Goal: Task Accomplishment & Management: Use online tool/utility

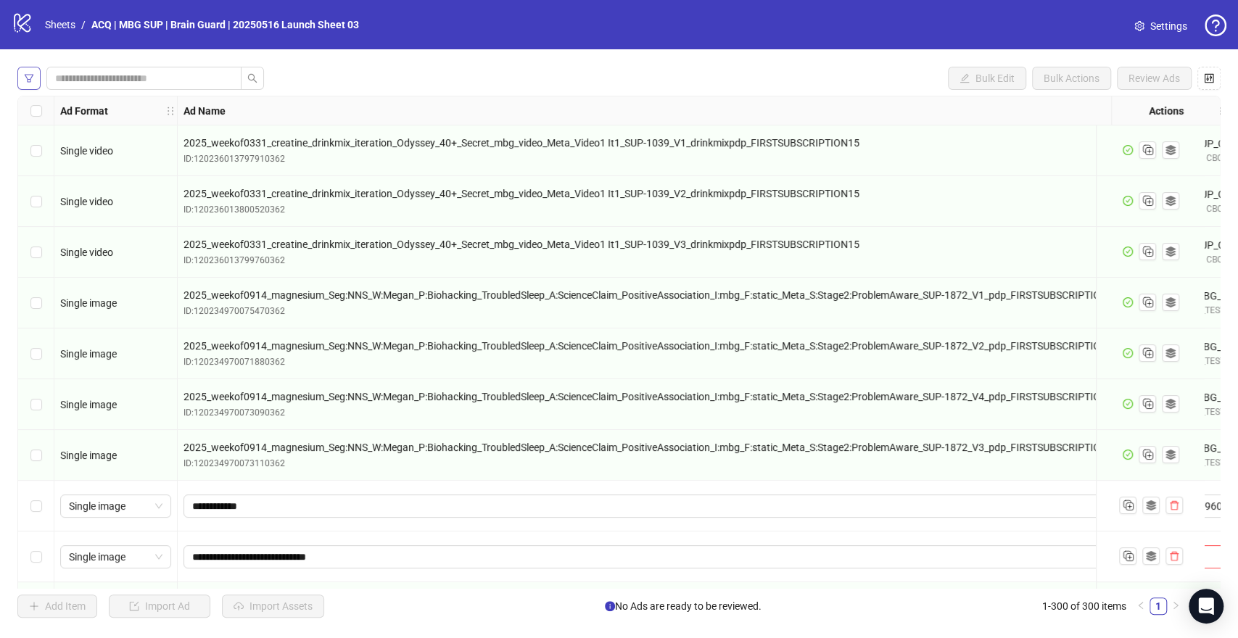
click at [22, 80] on button "button" at bounding box center [28, 78] width 23 height 23
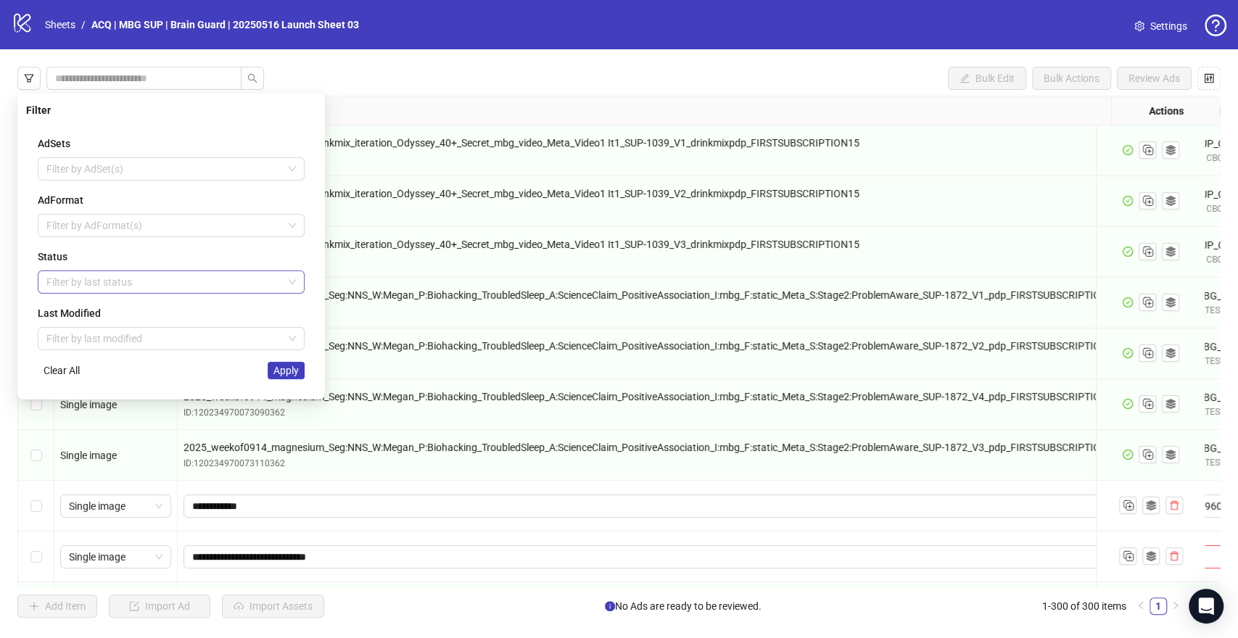
click at [162, 288] on div at bounding box center [164, 282] width 246 height 20
click at [115, 314] on div "Draft" at bounding box center [171, 310] width 244 height 16
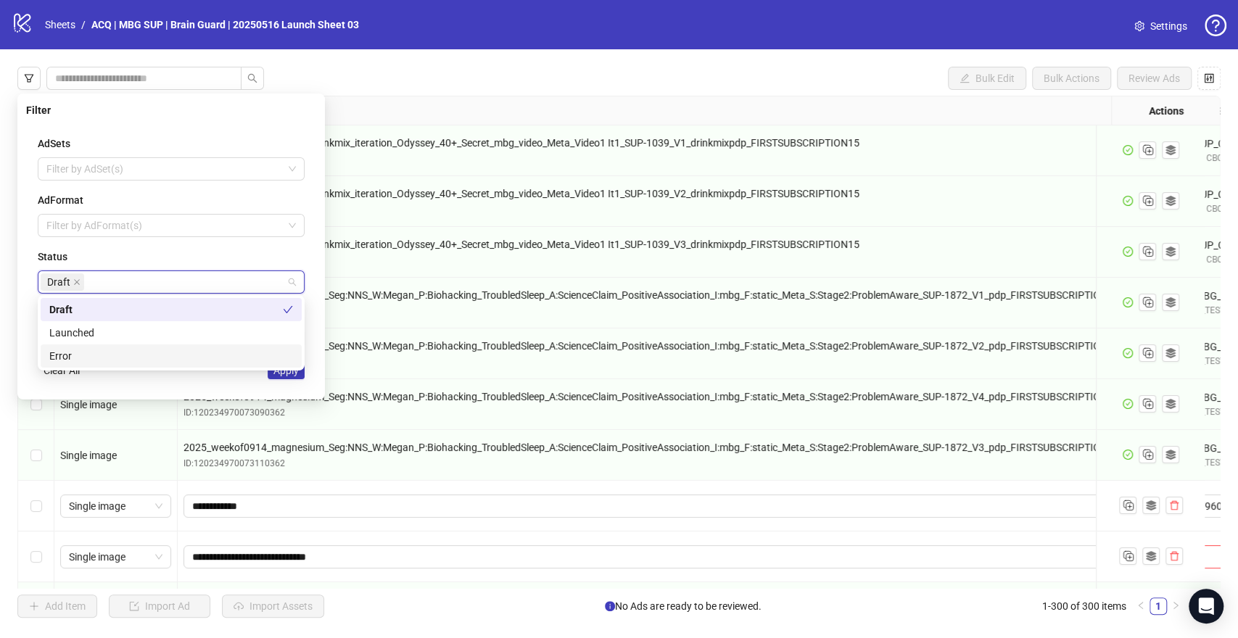
click at [273, 386] on div "AdSets Filter by AdSet(s) AdFormat Filter by AdFormat(s) Status Draft Last Modi…" at bounding box center [171, 257] width 290 height 267
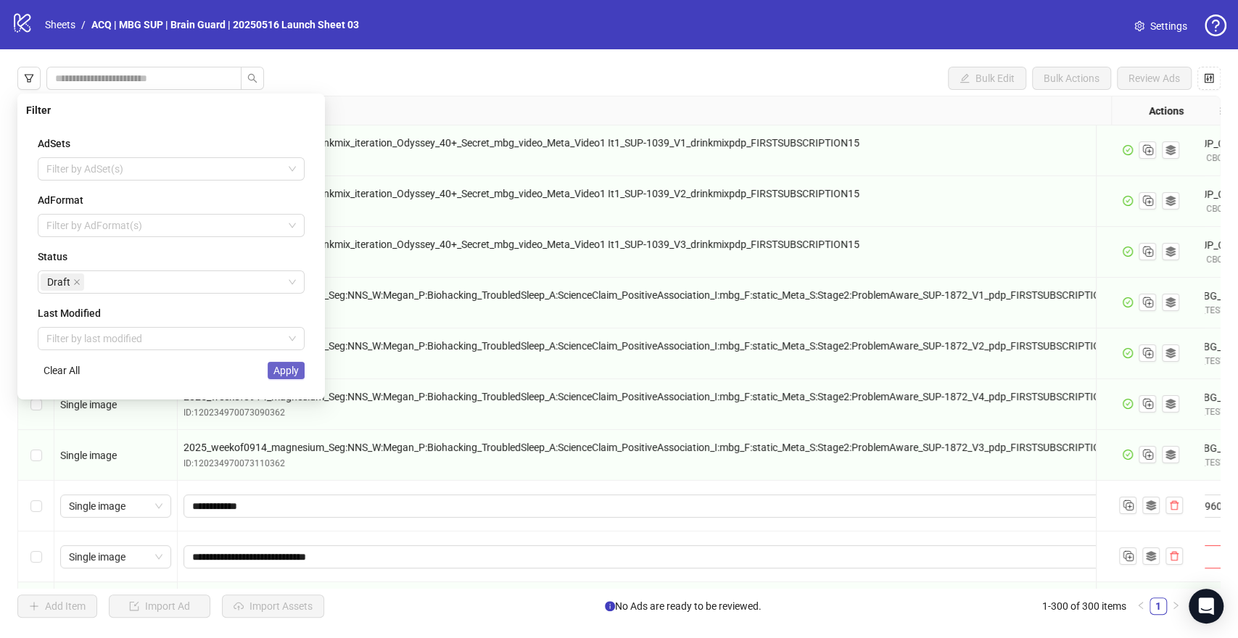
click at [286, 371] on span "Apply" at bounding box center [285, 371] width 25 height 12
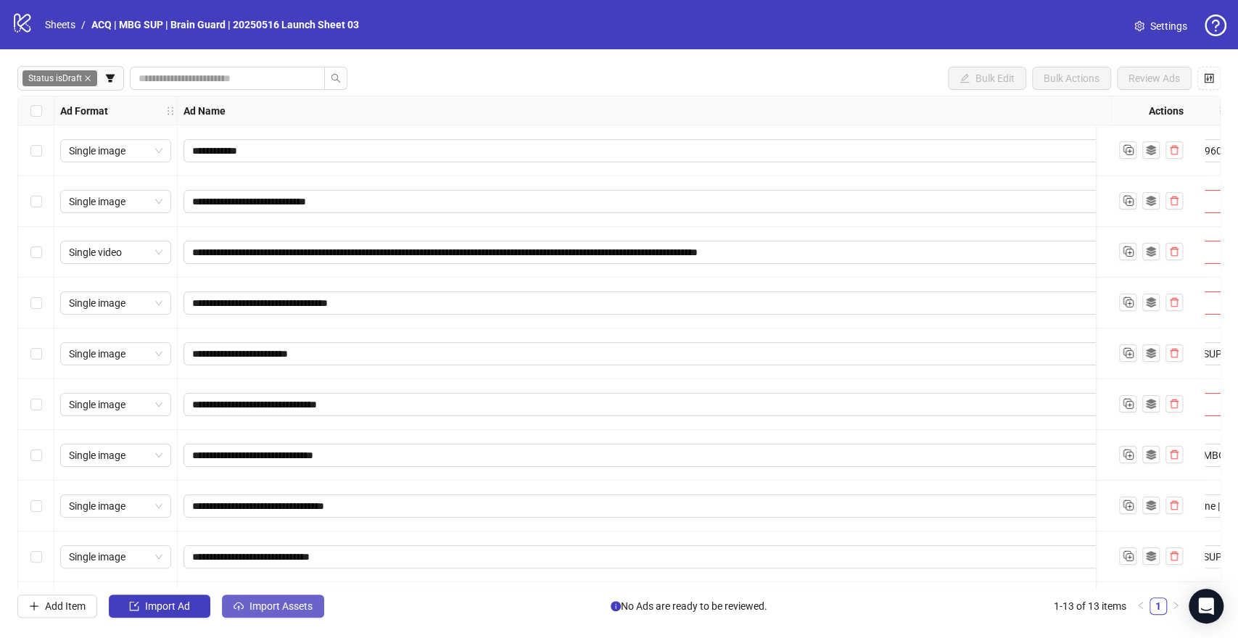
click at [253, 599] on button "Import Assets" at bounding box center [273, 606] width 102 height 23
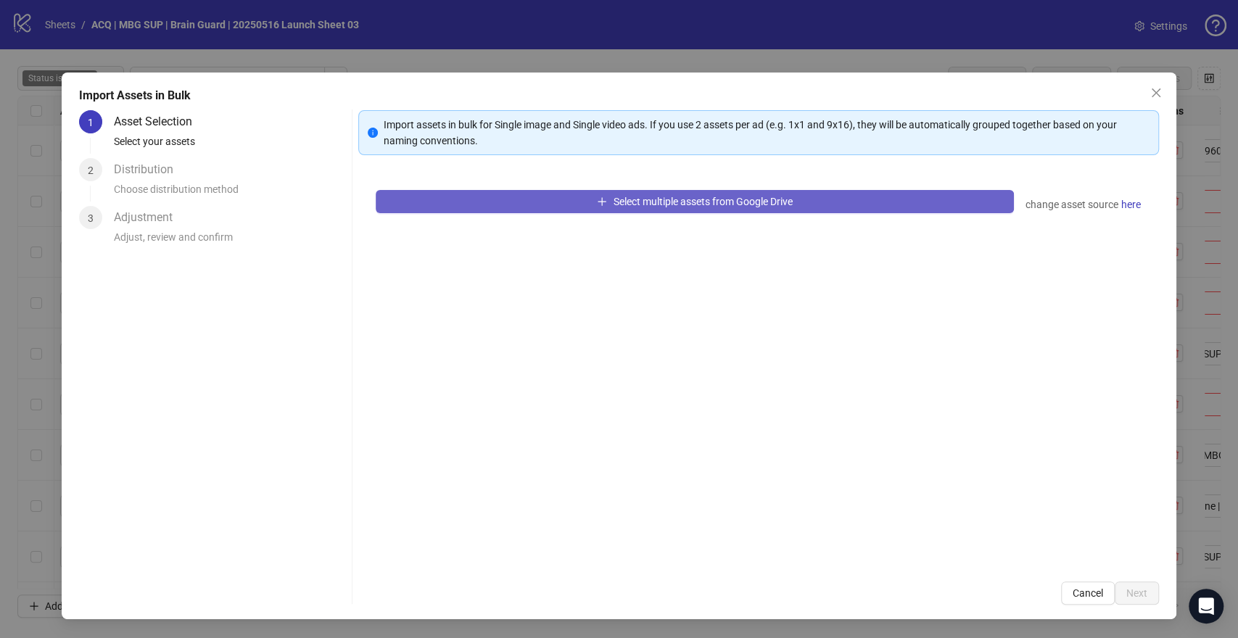
click at [483, 212] on button "Select multiple assets from Google Drive" at bounding box center [694, 201] width 637 height 23
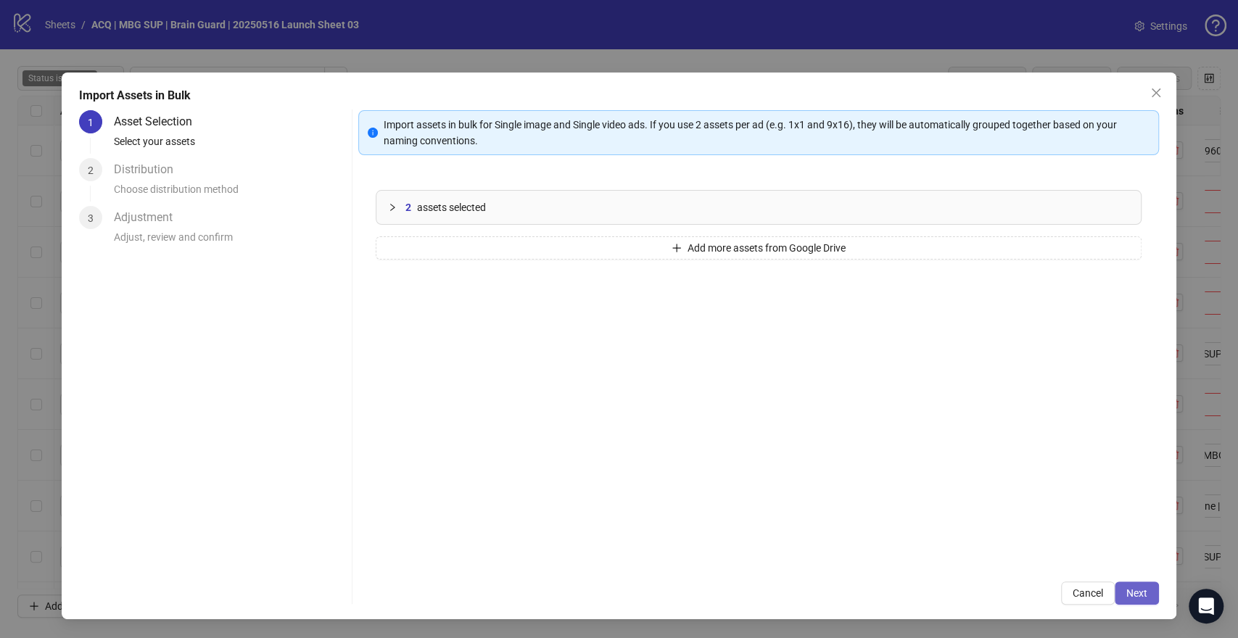
click at [1135, 596] on span "Next" at bounding box center [1136, 593] width 21 height 12
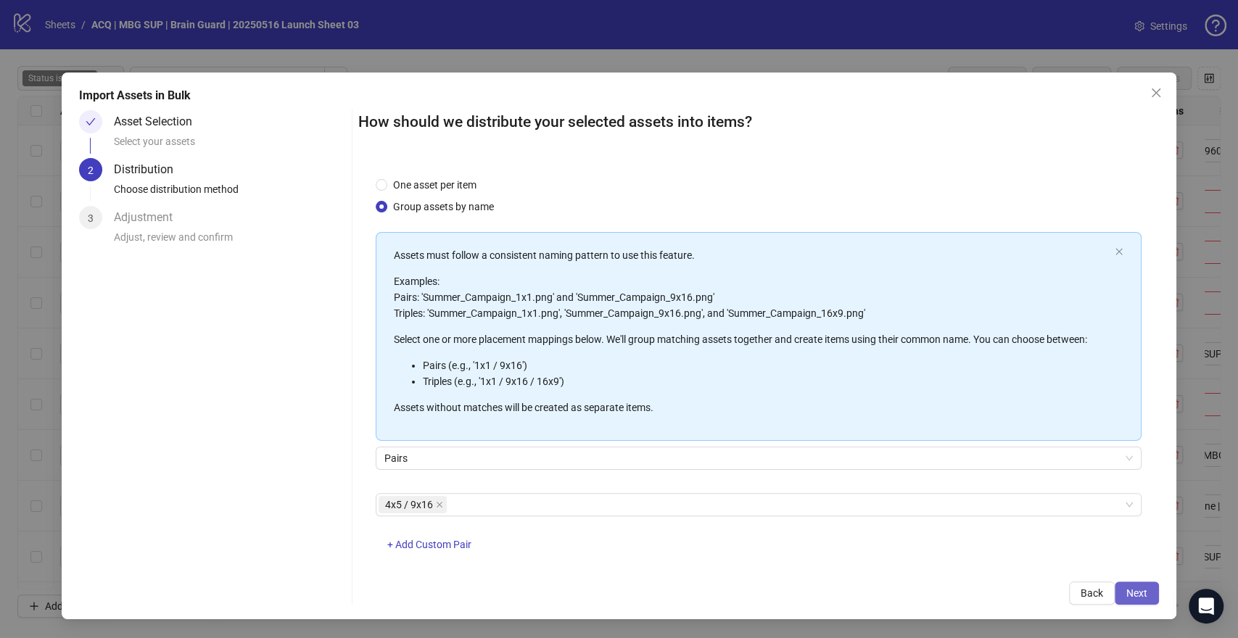
click at [1138, 592] on span "Next" at bounding box center [1136, 593] width 21 height 12
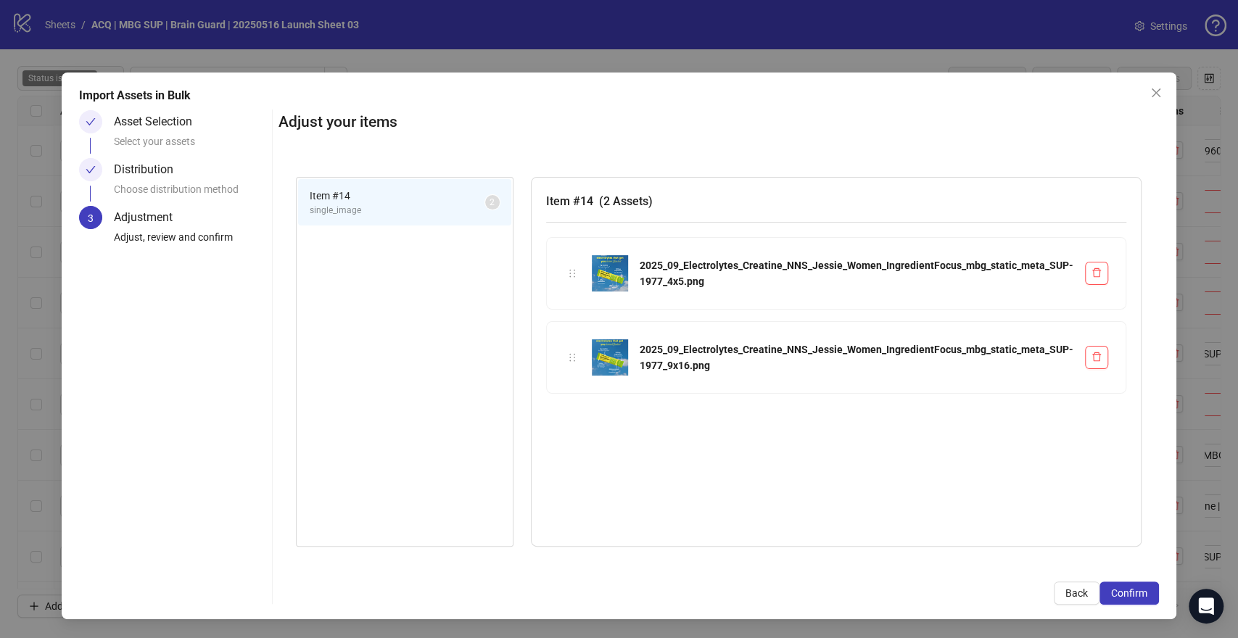
click at [1138, 592] on span "Confirm" at bounding box center [1129, 593] width 36 height 12
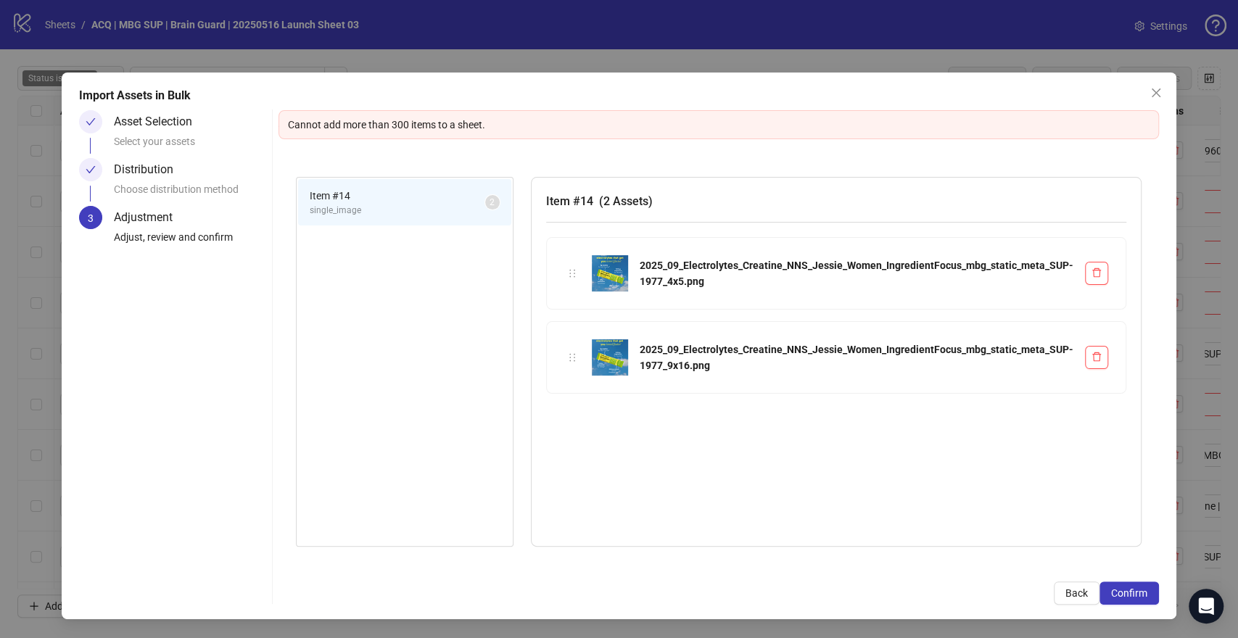
click at [436, 209] on span "single_image" at bounding box center [397, 211] width 175 height 14
click at [1072, 595] on span "Back" at bounding box center [1076, 593] width 22 height 12
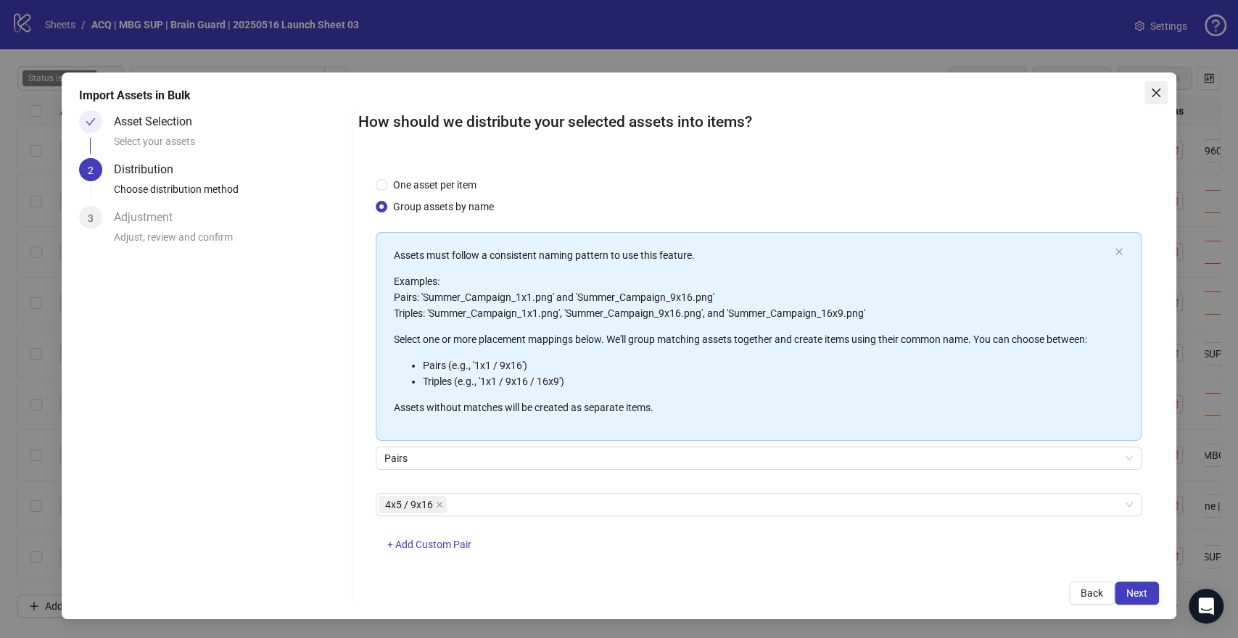
click at [1156, 97] on icon "close" at bounding box center [1156, 93] width 12 height 12
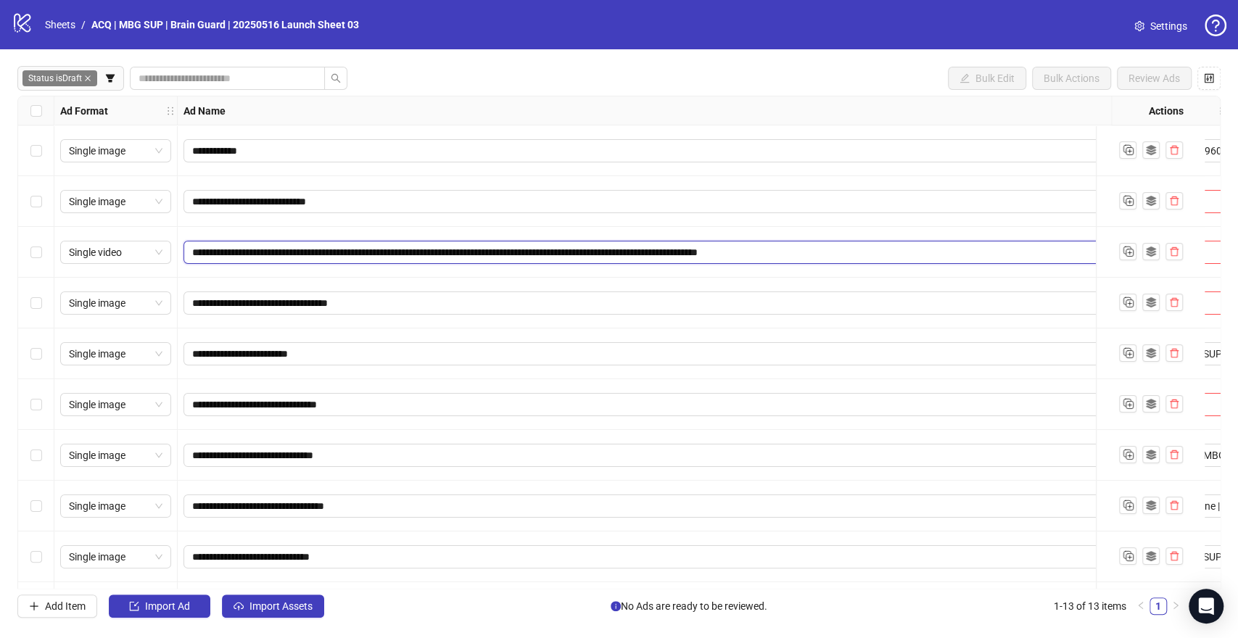
click at [743, 251] on input "**********" at bounding box center [655, 252] width 927 height 16
click at [937, 256] on input "**********" at bounding box center [655, 252] width 927 height 16
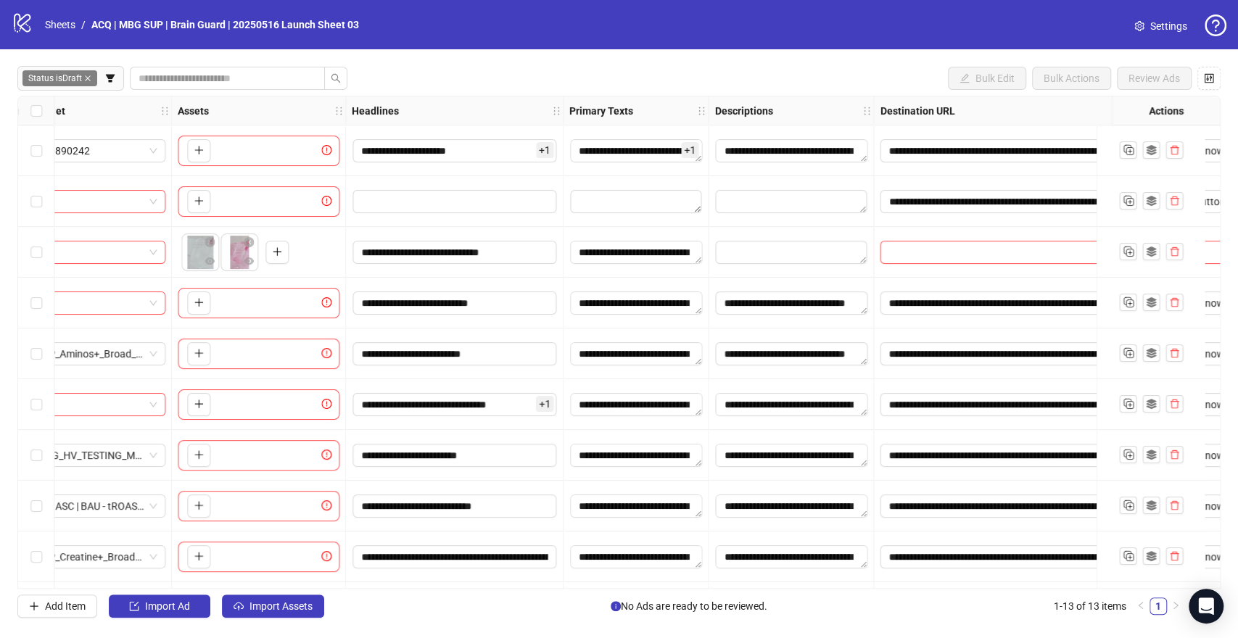
scroll to position [0, 1351]
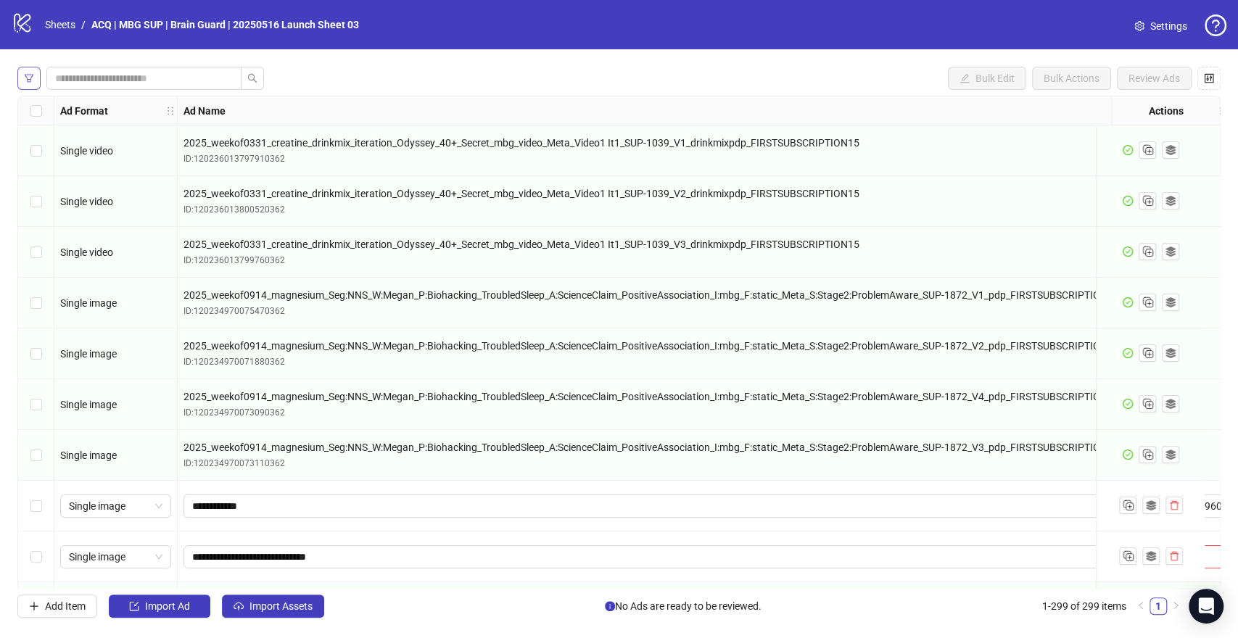
click at [35, 77] on button "button" at bounding box center [28, 78] width 23 height 23
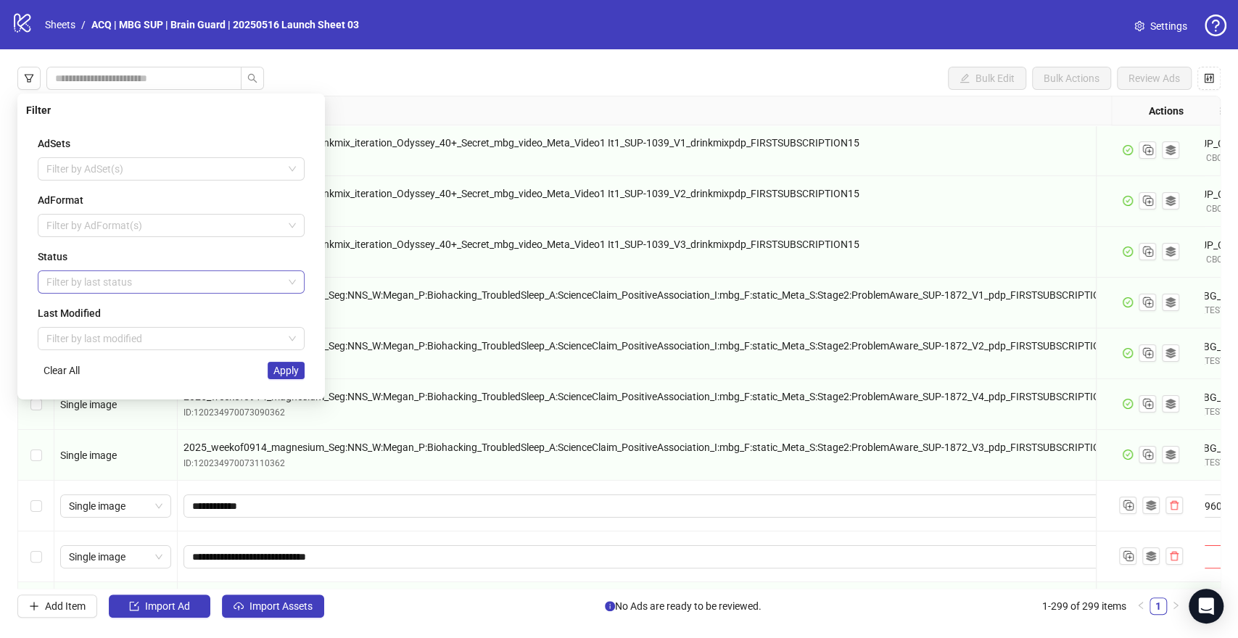
click at [203, 274] on div at bounding box center [164, 282] width 246 height 20
click at [136, 312] on div "Draft" at bounding box center [171, 310] width 244 height 16
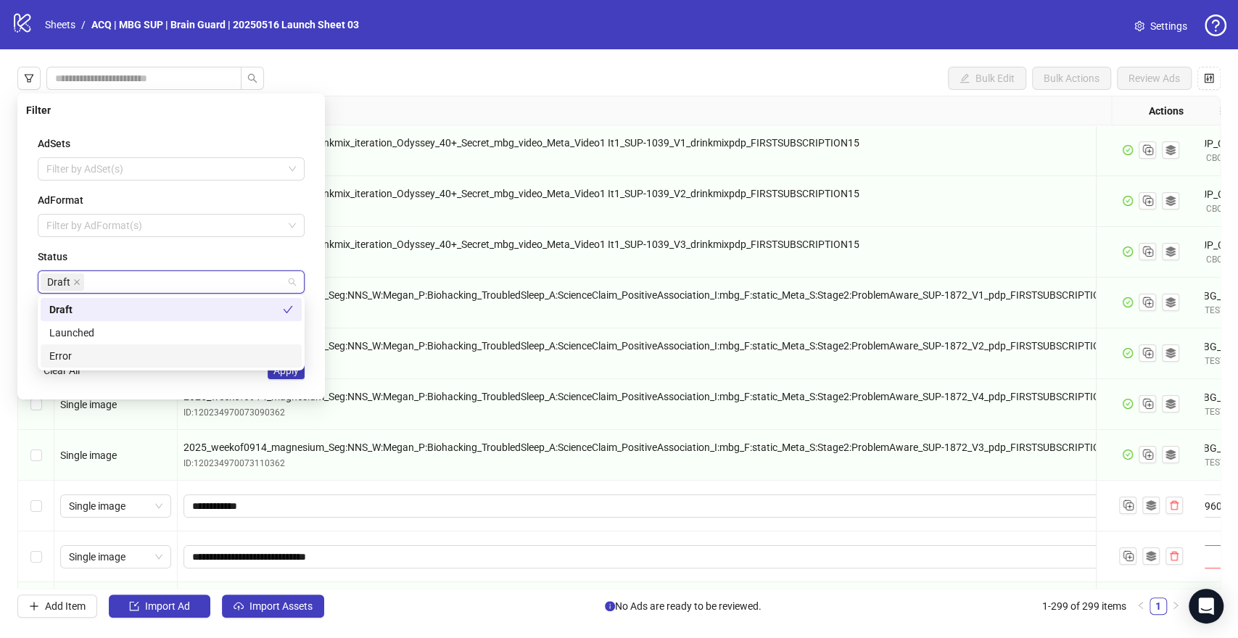
click at [227, 384] on div "AdSets Filter by AdSet(s) AdFormat Filter by AdFormat(s) Status Draft Last Modi…" at bounding box center [171, 257] width 290 height 267
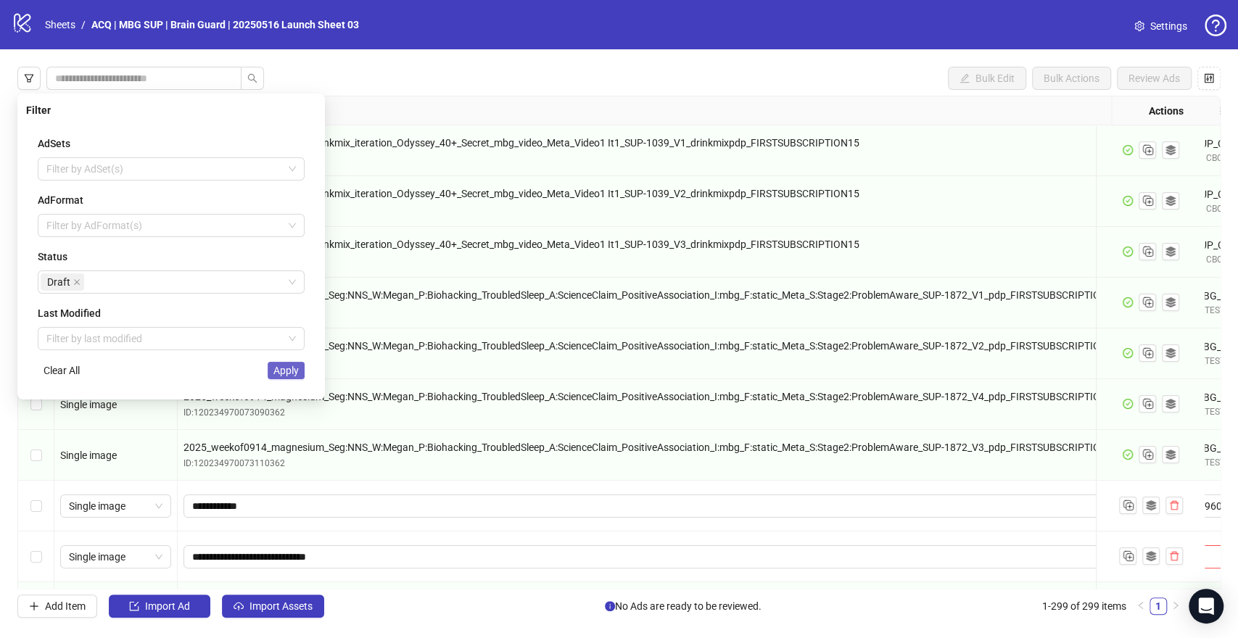
click at [287, 368] on span "Apply" at bounding box center [285, 371] width 25 height 12
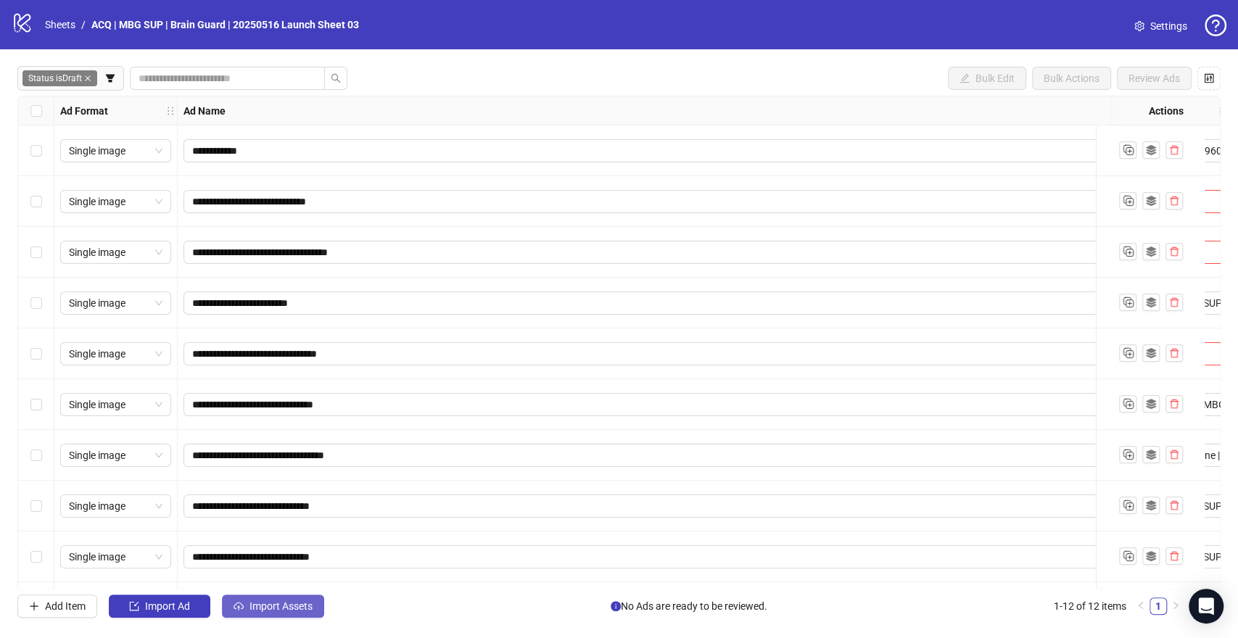
click at [299, 608] on span "Import Assets" at bounding box center [280, 606] width 63 height 12
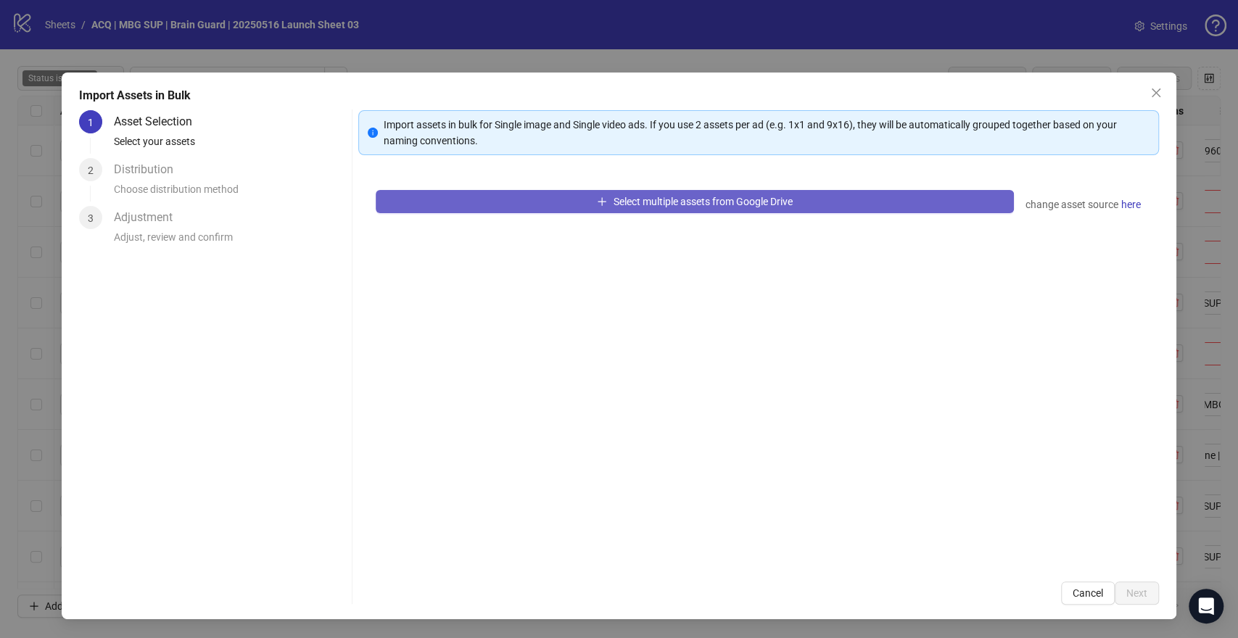
click at [899, 204] on button "Select multiple assets from Google Drive" at bounding box center [694, 201] width 637 height 23
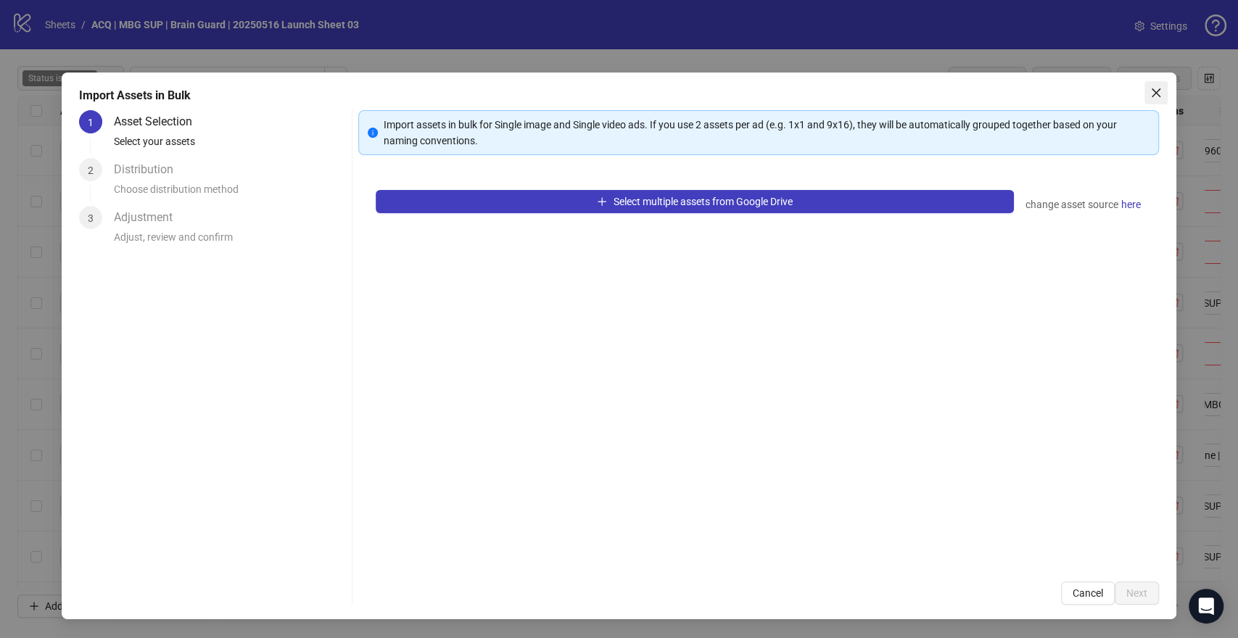
click at [1154, 90] on icon "close" at bounding box center [1156, 93] width 12 height 12
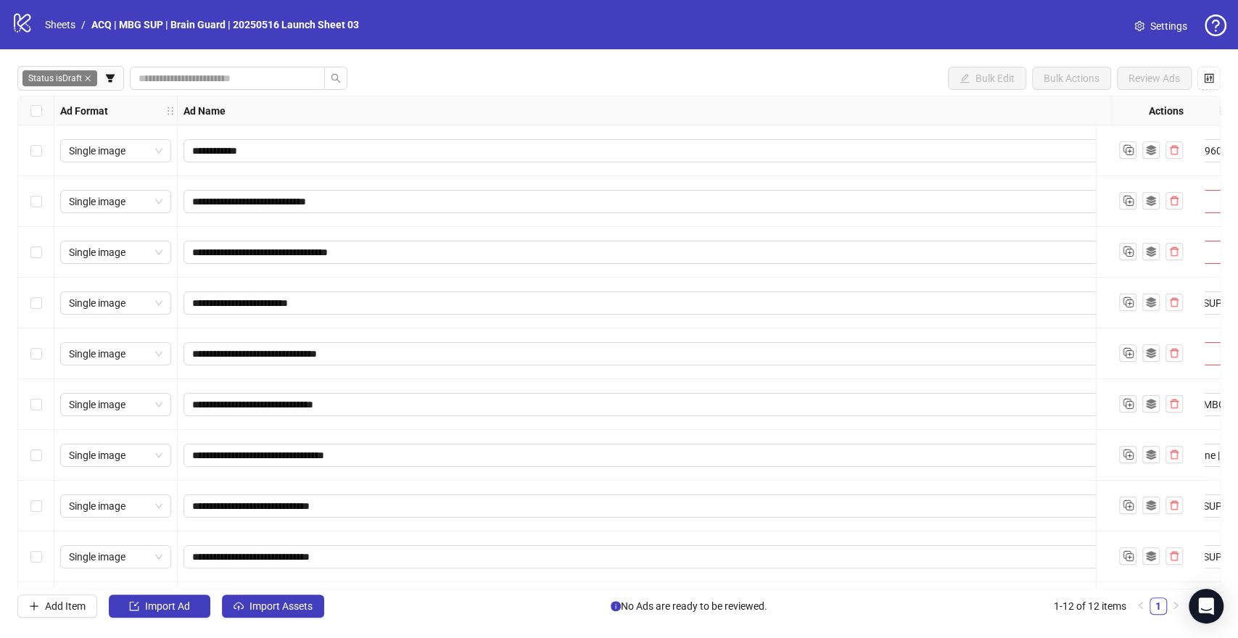
click at [88, 78] on icon "close" at bounding box center [87, 78] width 7 height 7
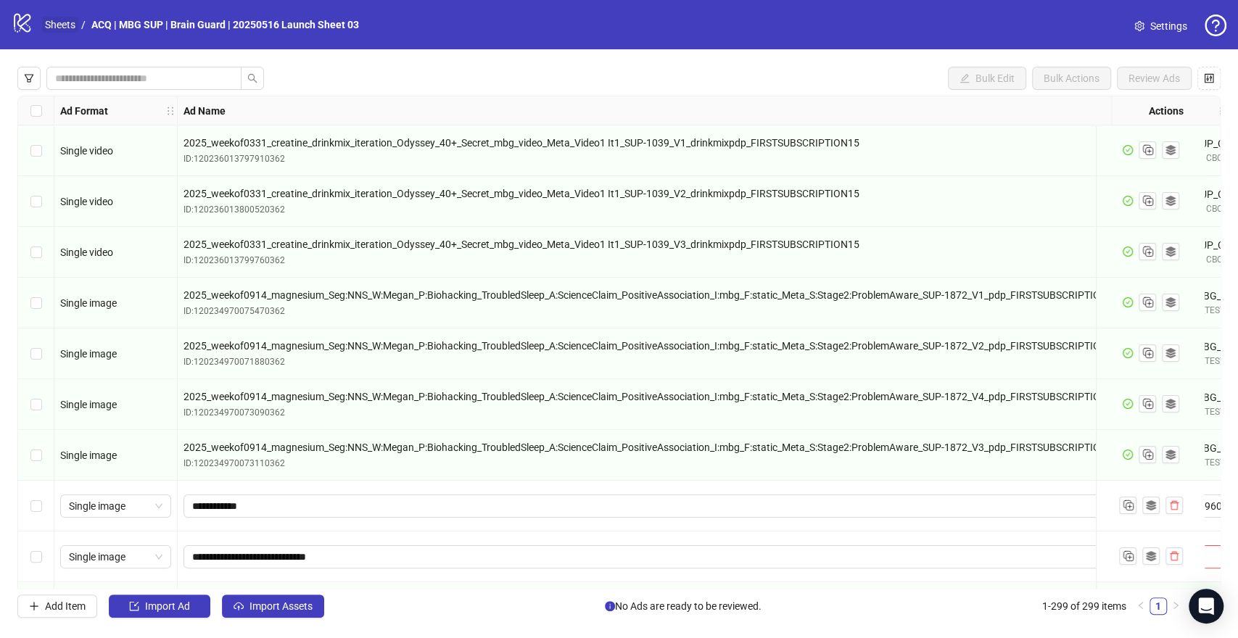
click at [64, 25] on link "Sheets" at bounding box center [60, 25] width 36 height 16
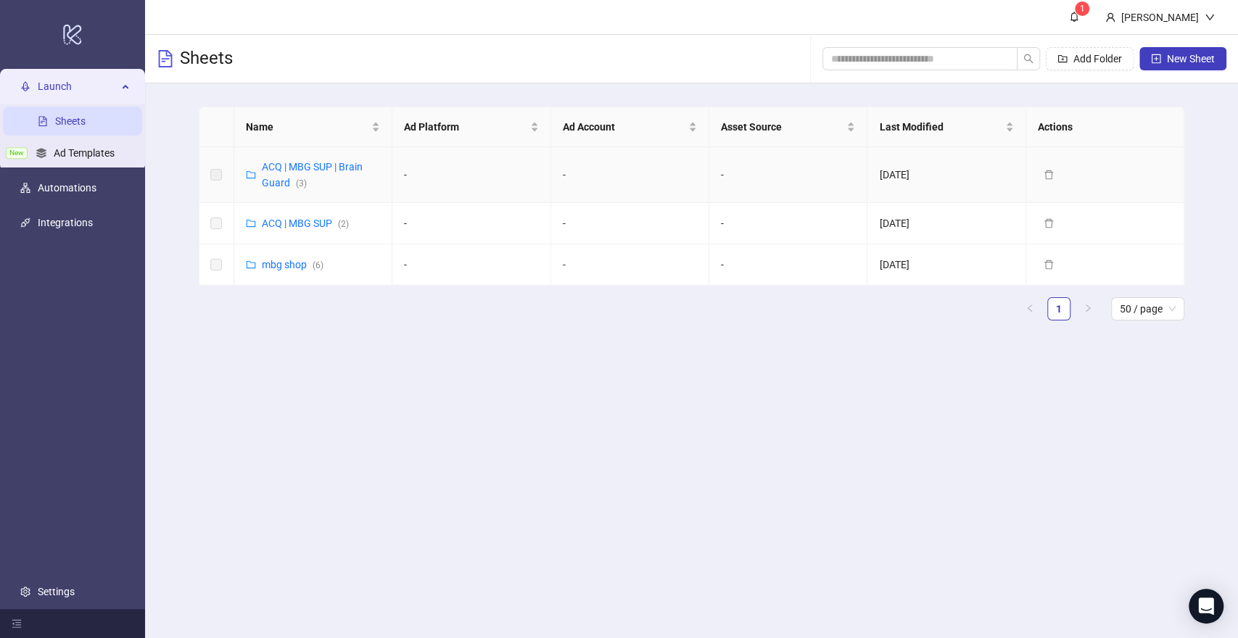
click at [333, 177] on div "ACQ | MBG SUP | Brain Guard ( 3 )" at bounding box center [321, 175] width 118 height 32
click at [320, 165] on link "ACQ | MBG SUP | Brain Guard ( 3 )" at bounding box center [312, 175] width 101 height 28
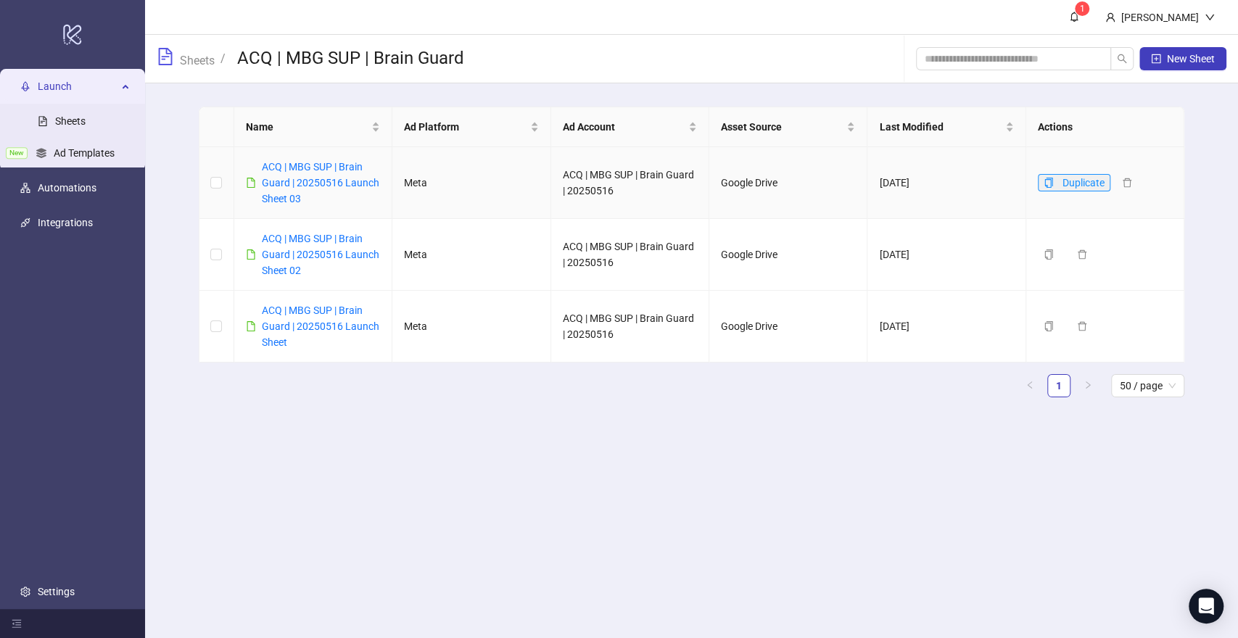
click at [1045, 187] on span "button" at bounding box center [1048, 183] width 10 height 12
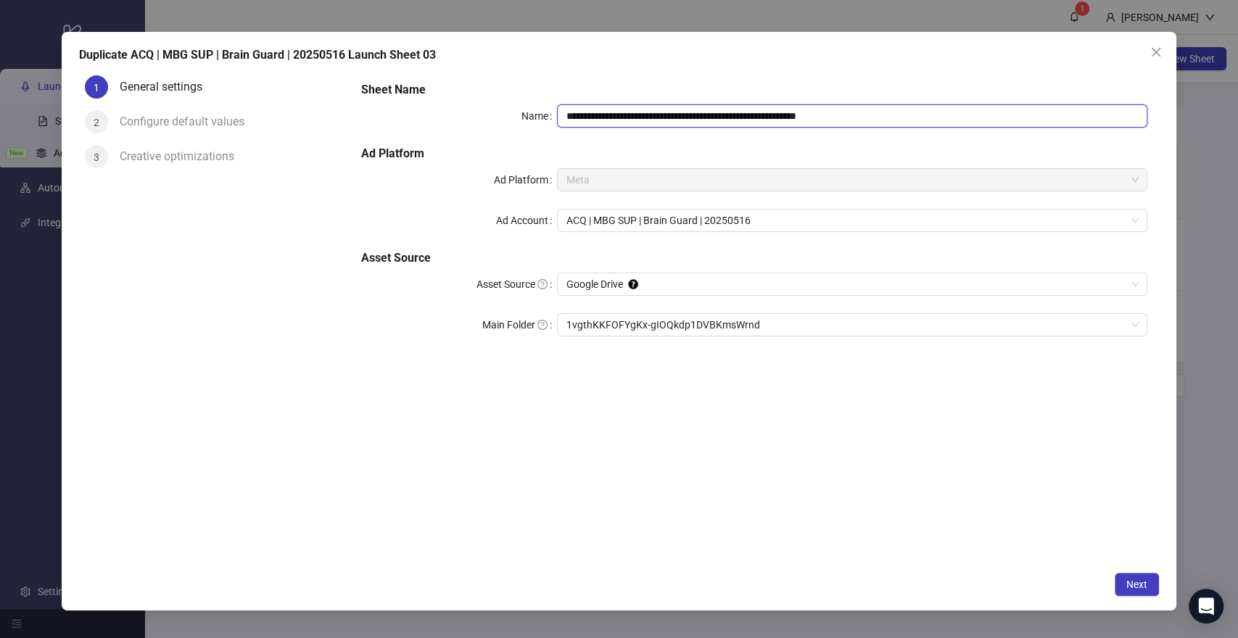
click at [910, 117] on input "**********" at bounding box center [851, 115] width 589 height 23
click at [822, 119] on input "**********" at bounding box center [851, 115] width 589 height 23
type input "**********"
click at [1122, 588] on button "Next" at bounding box center [1136, 584] width 44 height 23
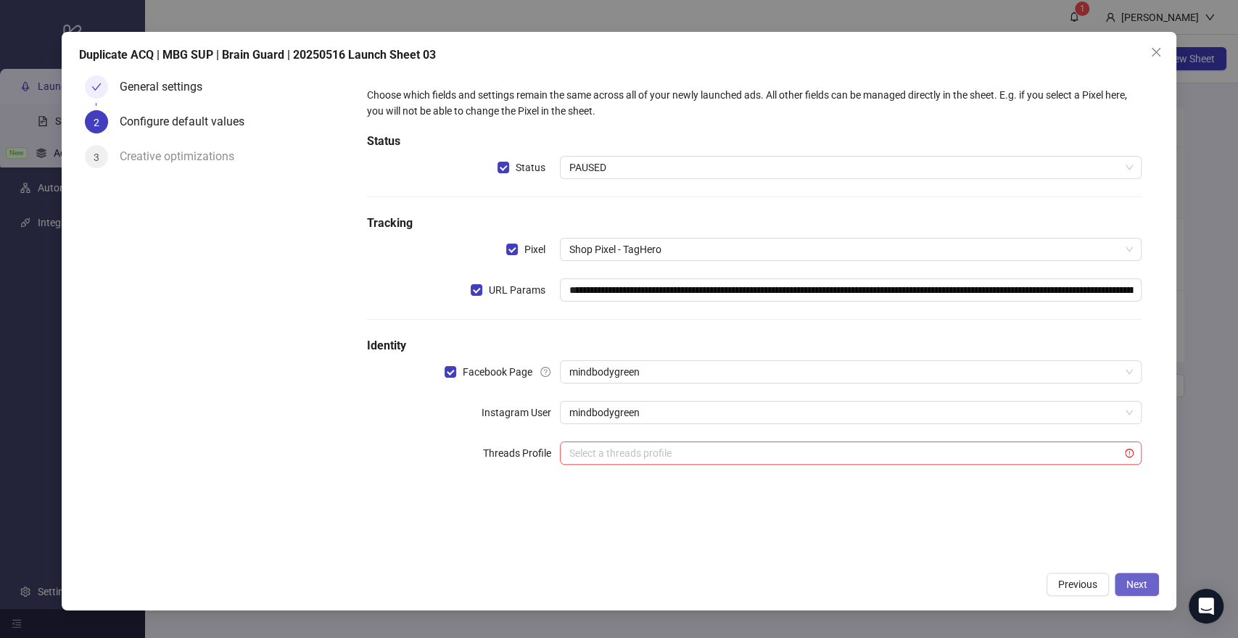
click at [1140, 576] on button "Next" at bounding box center [1136, 584] width 44 height 23
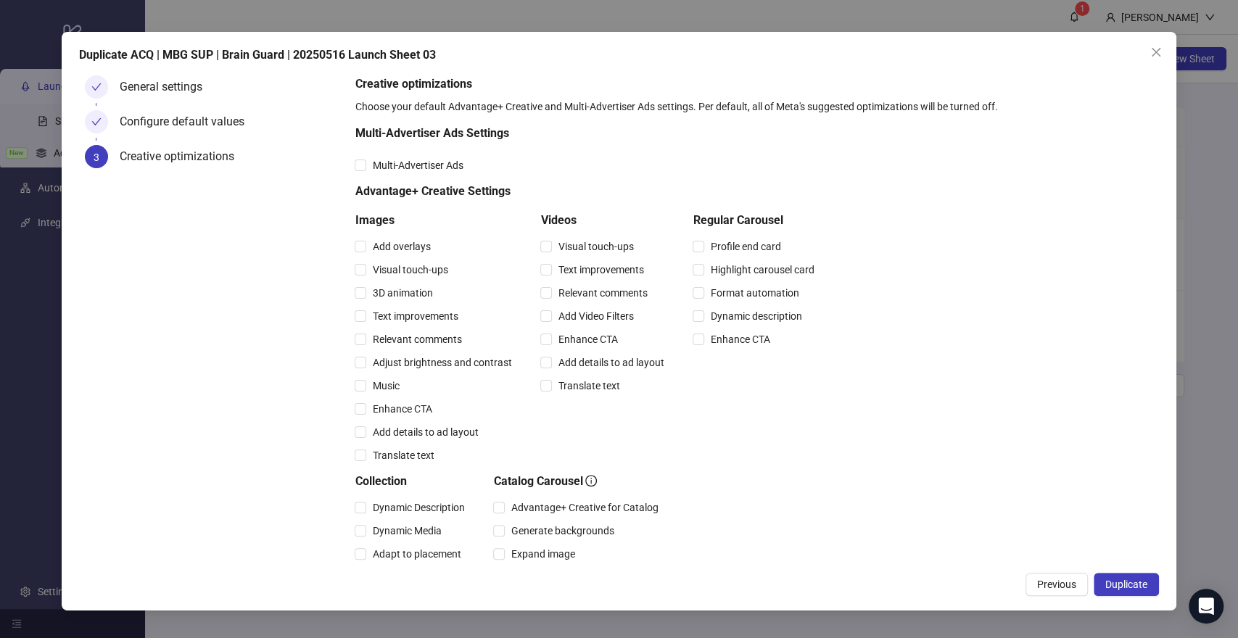
scroll to position [245, 0]
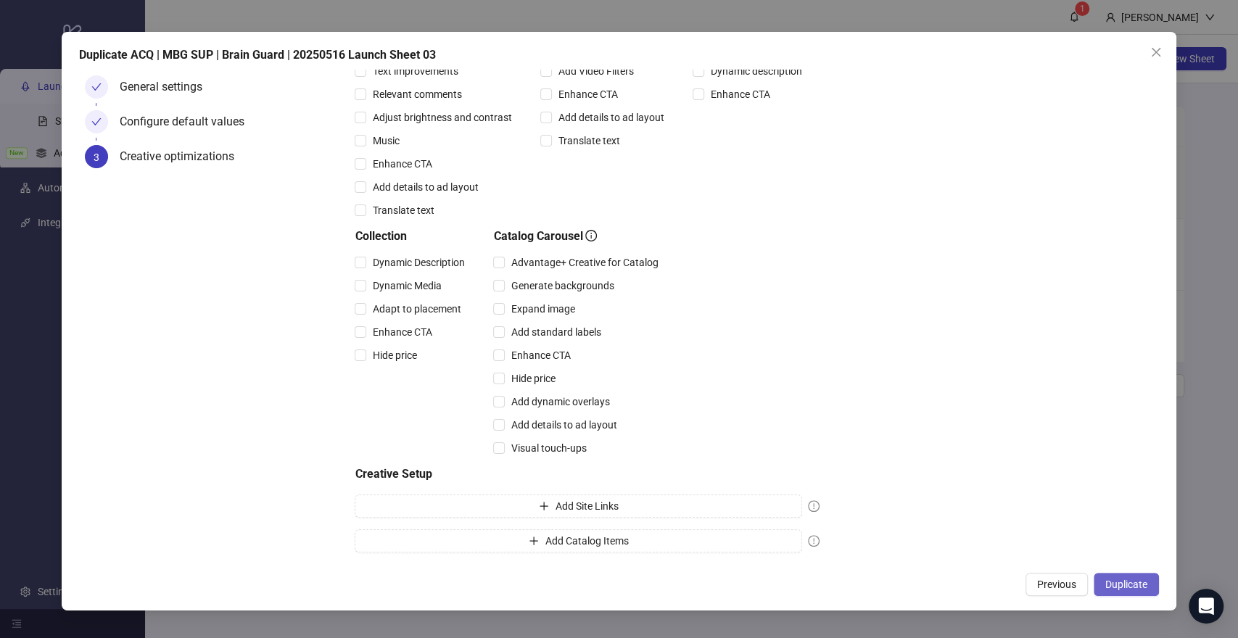
click at [1107, 573] on button "Duplicate" at bounding box center [1125, 584] width 65 height 23
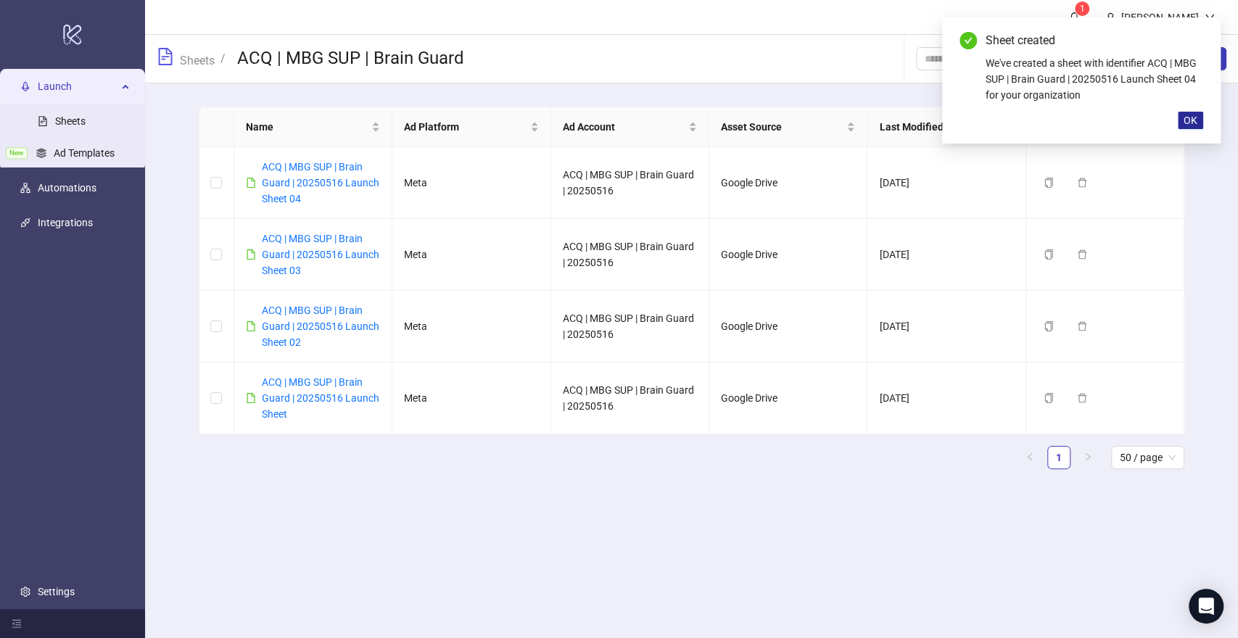
click at [1190, 116] on span "OK" at bounding box center [1190, 121] width 14 height 12
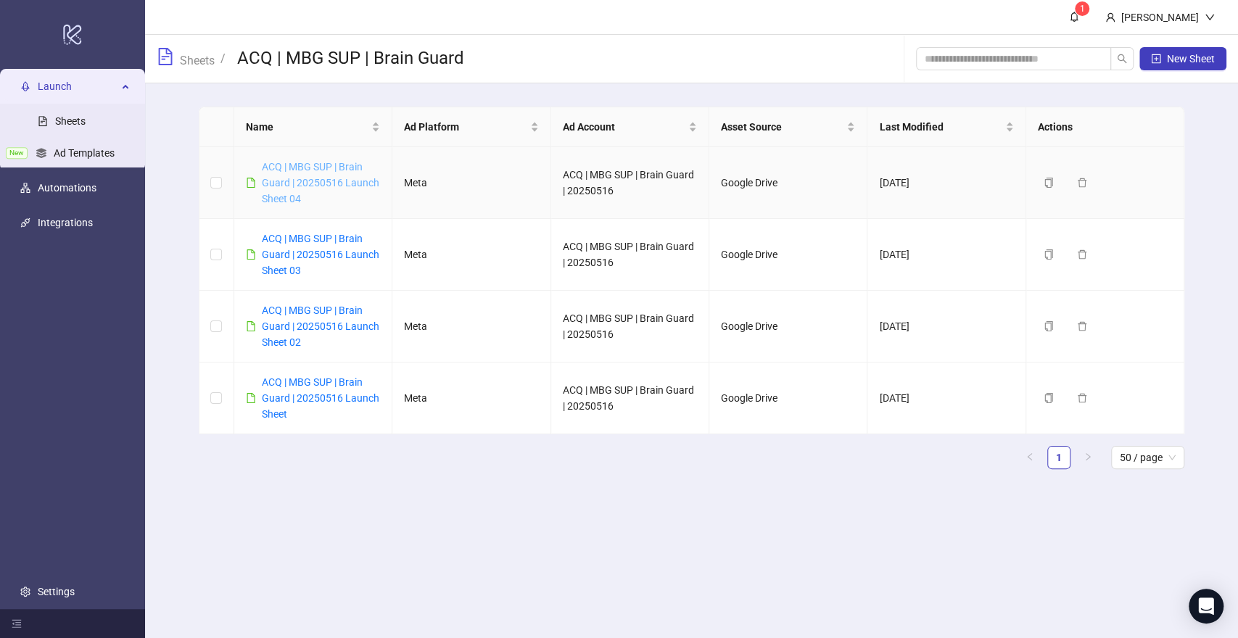
click at [328, 181] on link "ACQ | MBG SUP | Brain Guard | 20250516 Launch Sheet 04" at bounding box center [320, 183] width 117 height 44
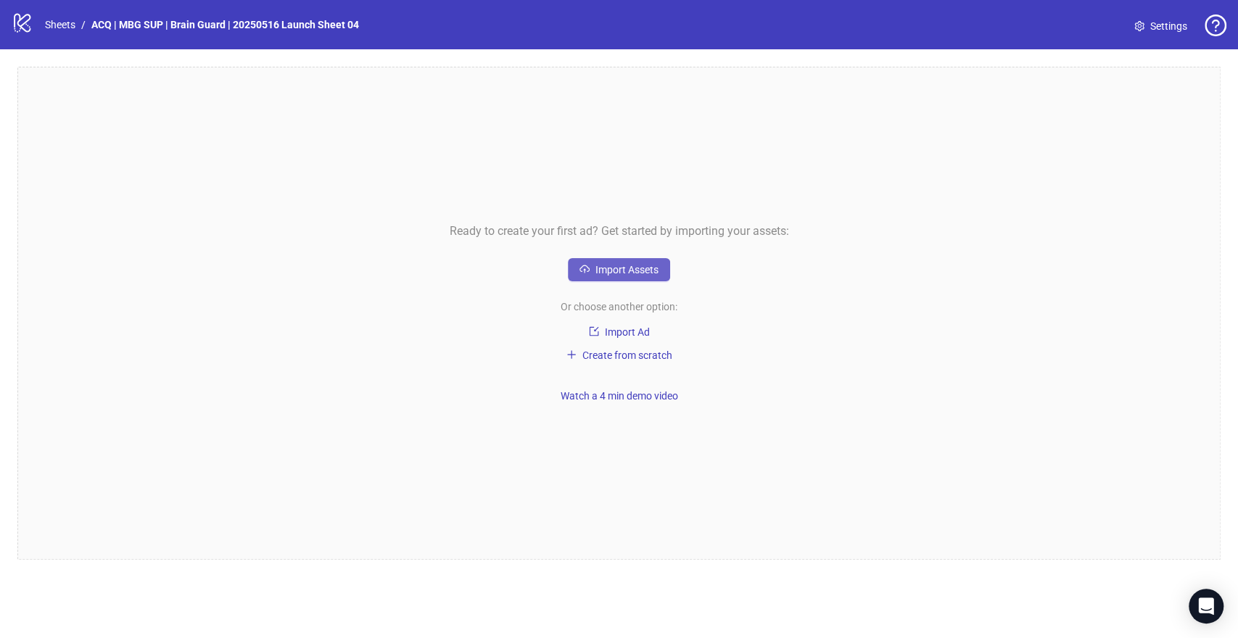
click at [579, 268] on icon "cloud-upload" at bounding box center [584, 269] width 10 height 10
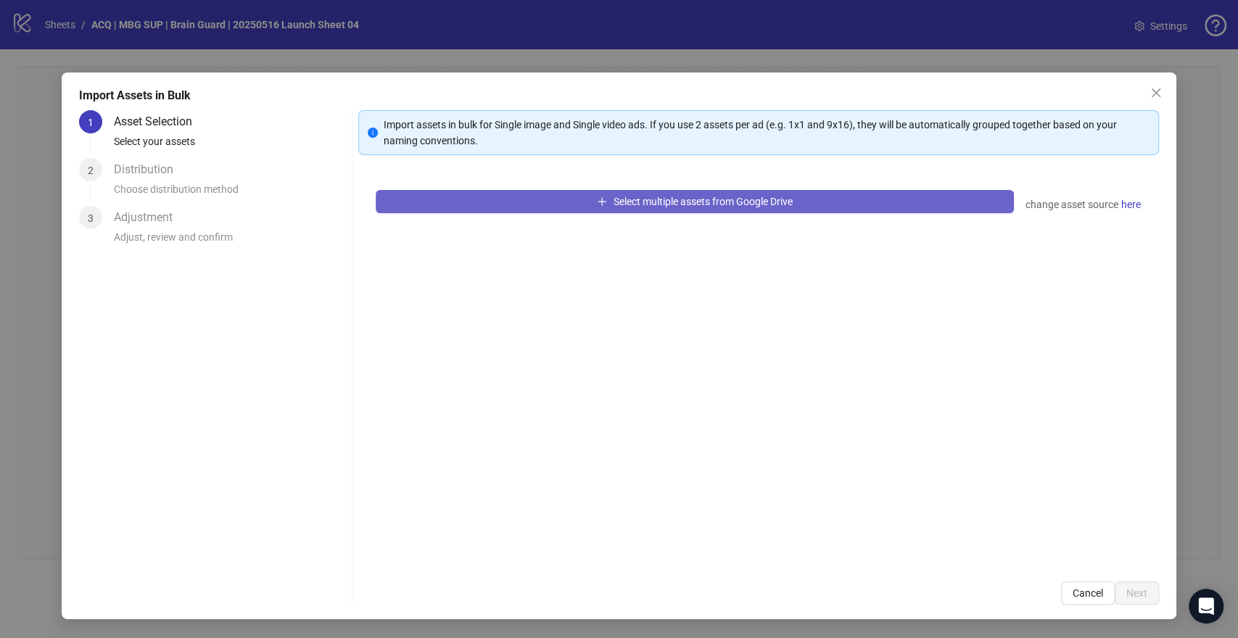
click at [645, 204] on span "Select multiple assets from Google Drive" at bounding box center [702, 202] width 179 height 12
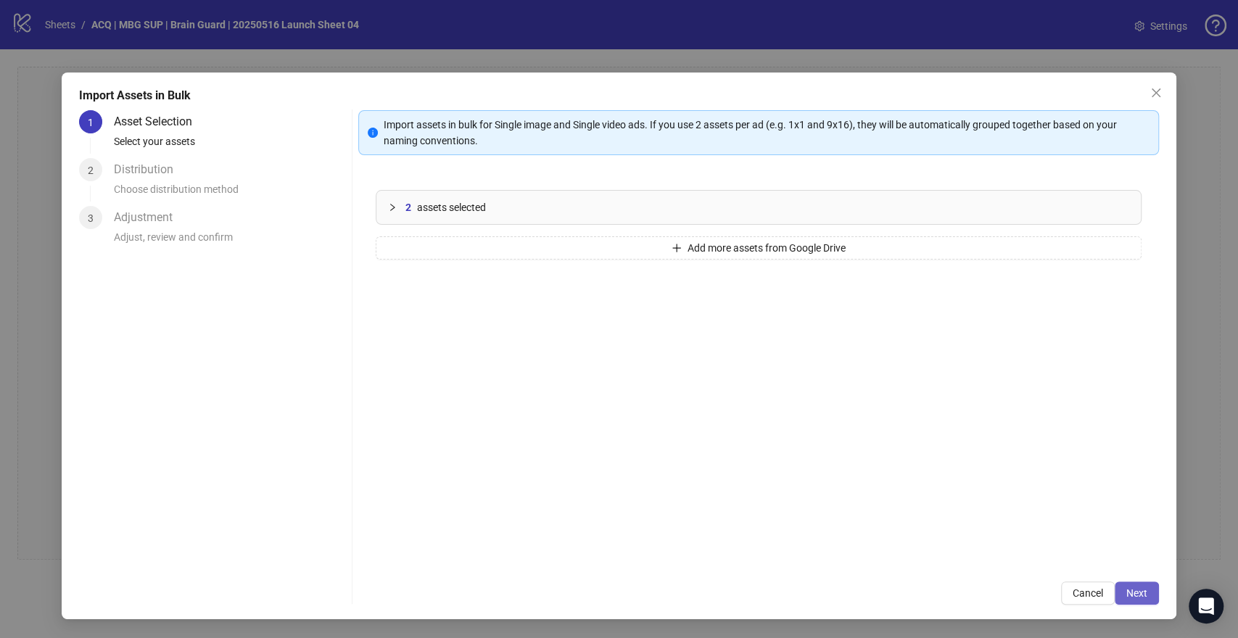
click at [1132, 594] on span "Next" at bounding box center [1136, 593] width 21 height 12
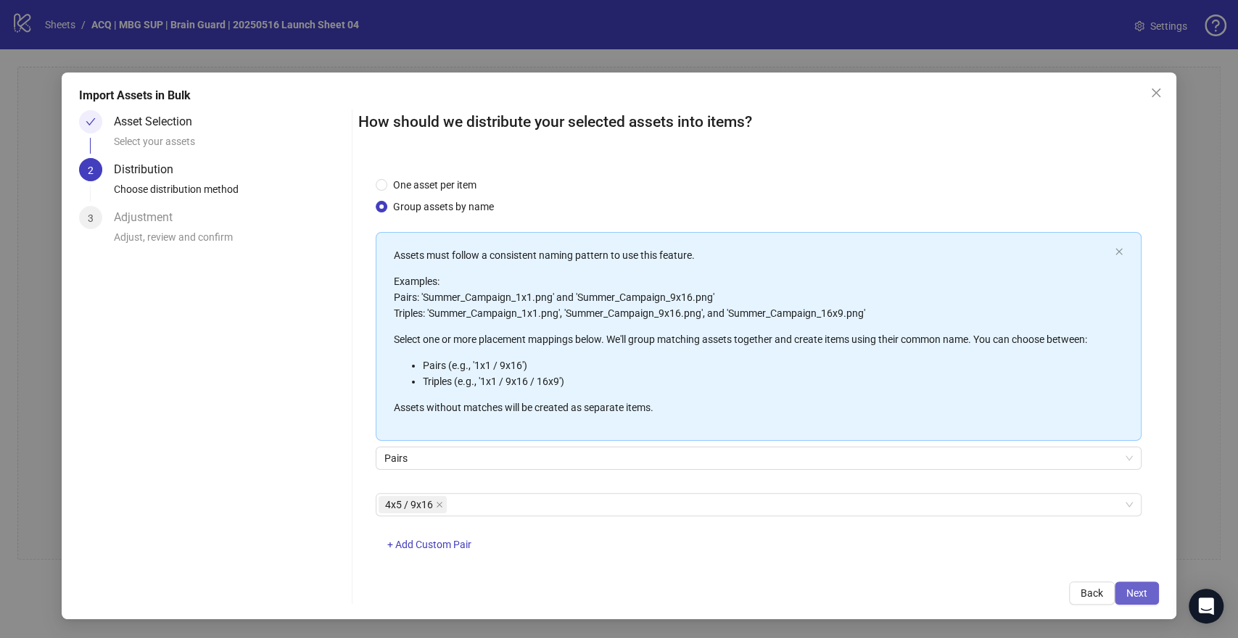
click at [1127, 589] on span "Next" at bounding box center [1136, 593] width 21 height 12
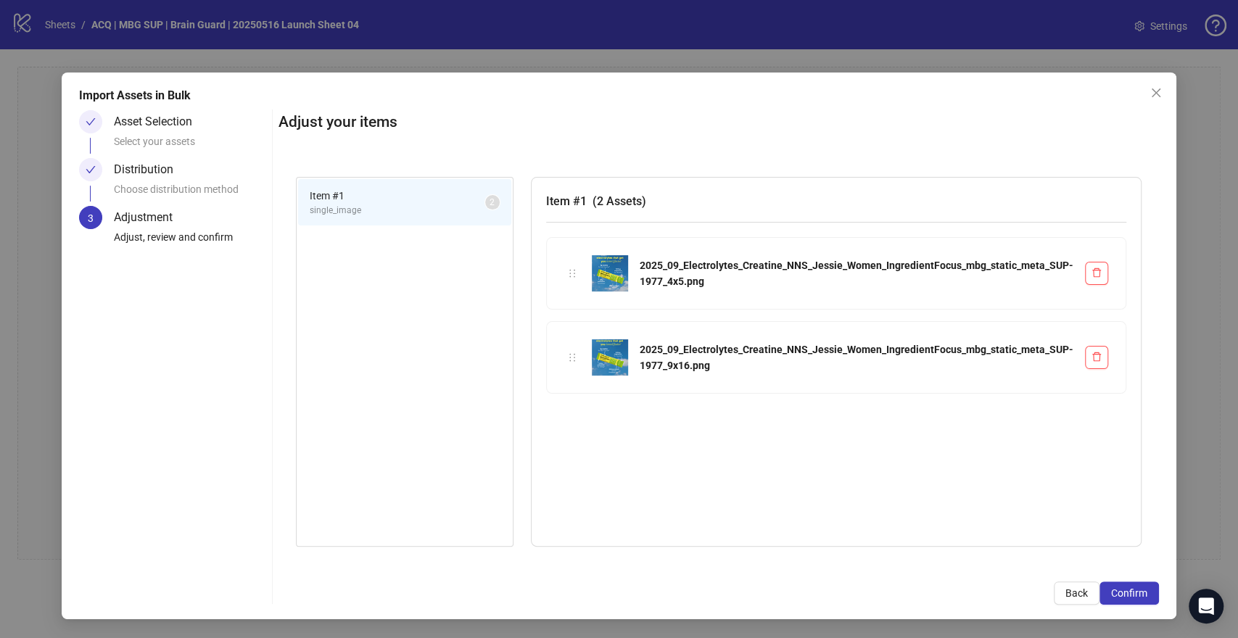
click at [1127, 589] on span "Confirm" at bounding box center [1129, 593] width 36 height 12
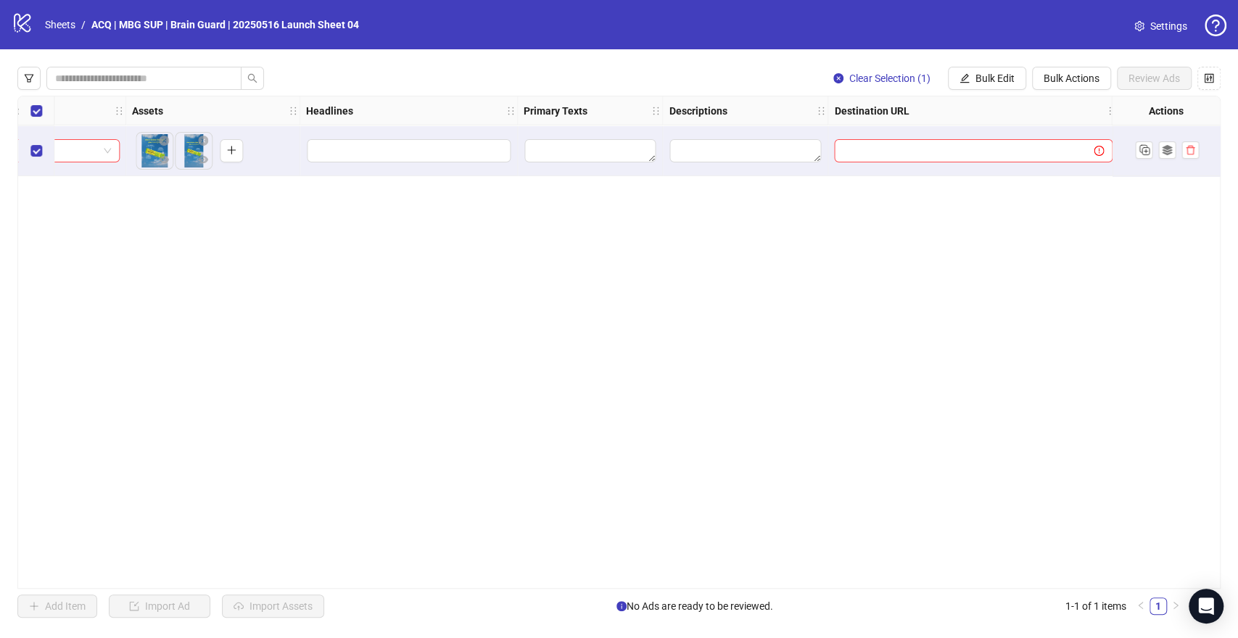
scroll to position [0, 1335]
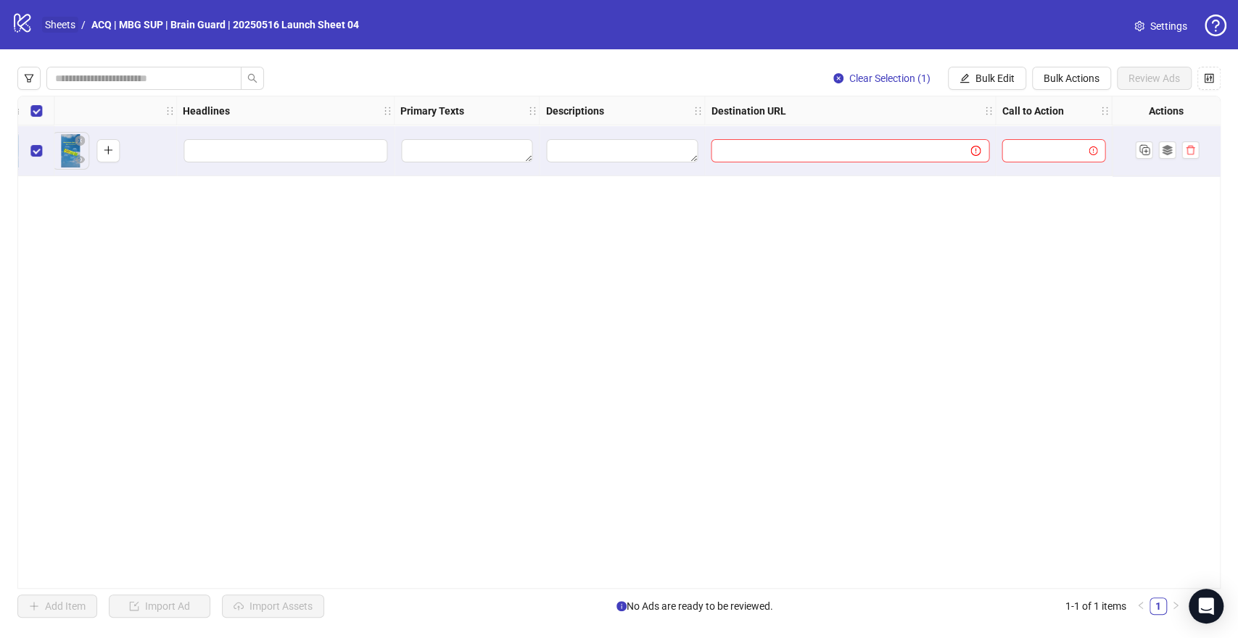
click at [59, 22] on link "Sheets" at bounding box center [60, 25] width 36 height 16
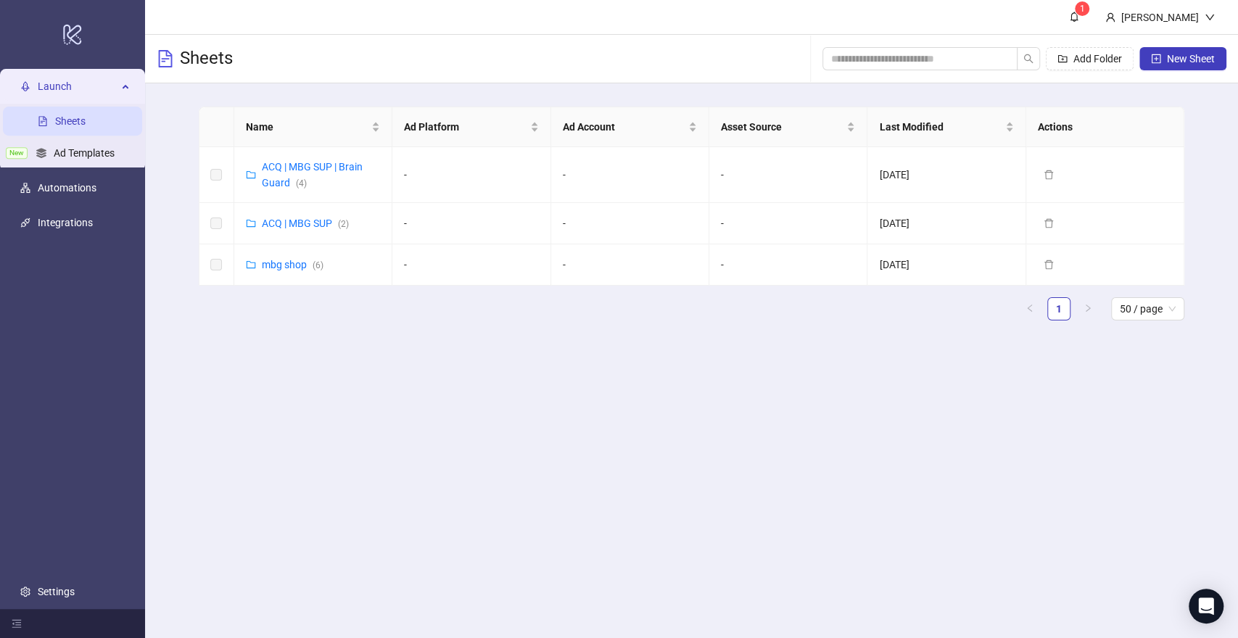
click at [75, 124] on link "Sheets" at bounding box center [70, 121] width 30 height 12
click at [275, 182] on link "ACQ | MBG SUP | Brain Guard ( 4 )" at bounding box center [312, 175] width 101 height 28
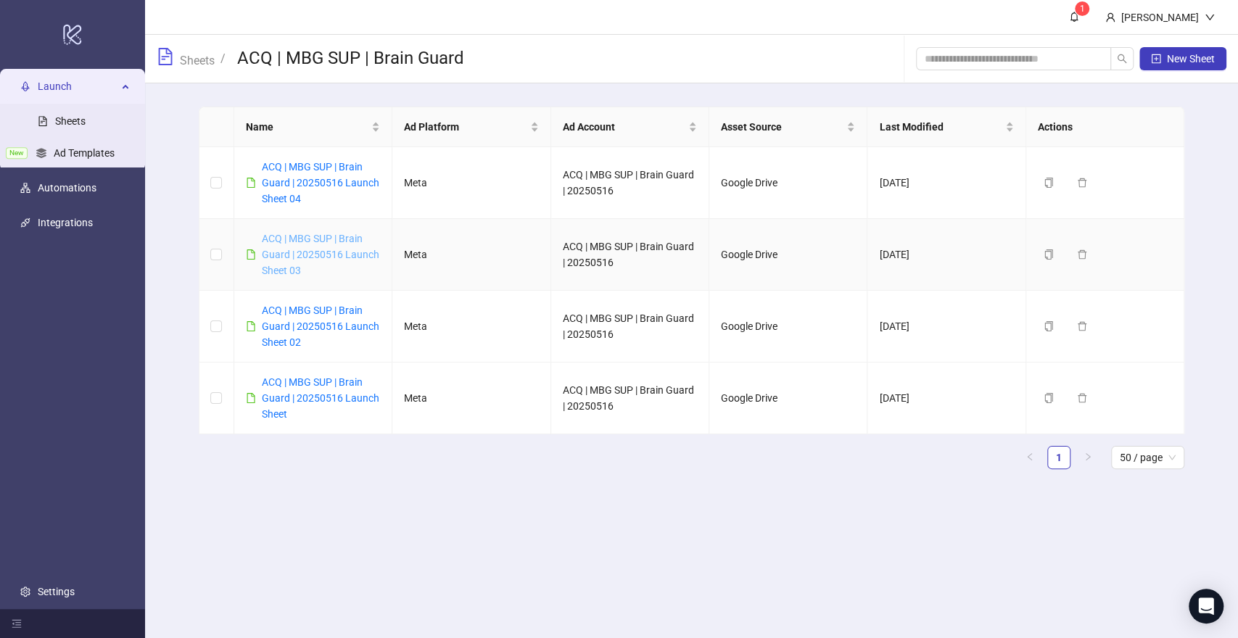
click at [305, 255] on link "ACQ | MBG SUP | Brain Guard | 20250516 Launch Sheet 03" at bounding box center [320, 255] width 117 height 44
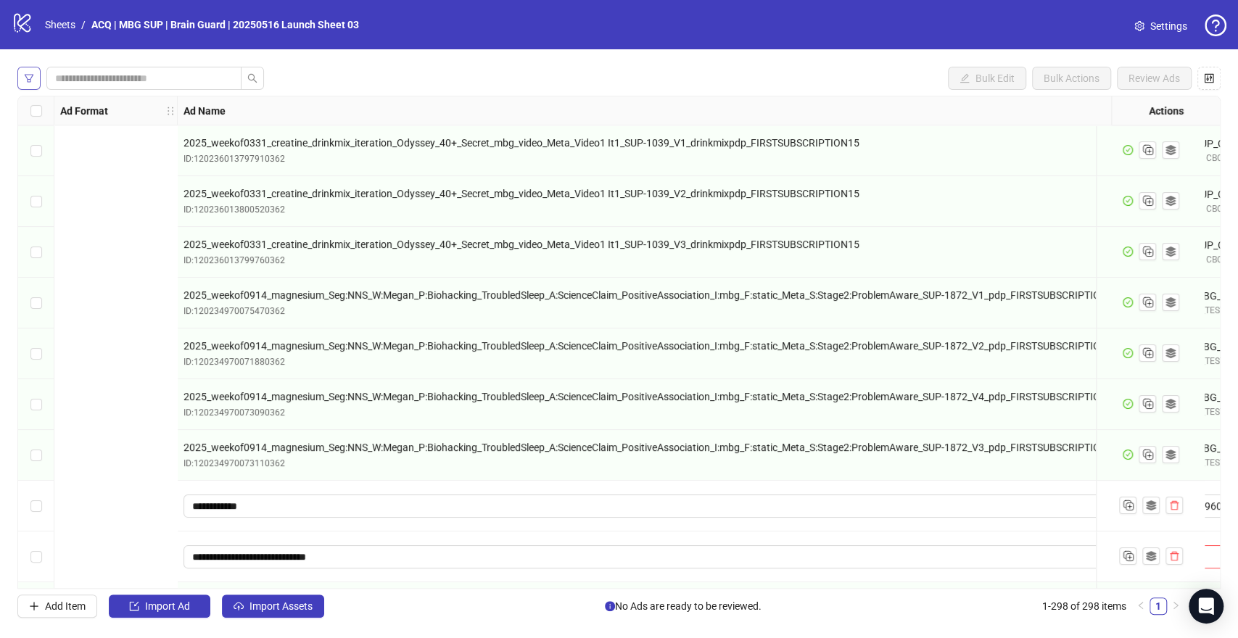
scroll to position [0, 1169]
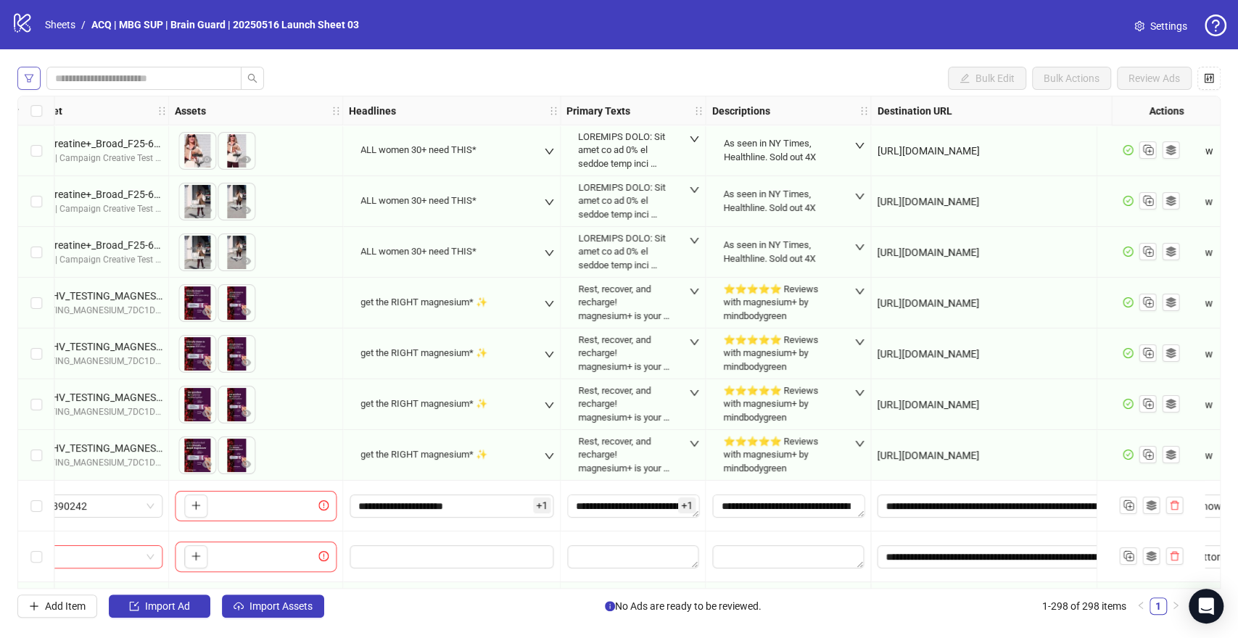
click at [30, 79] on icon "filter" at bounding box center [29, 78] width 9 height 8
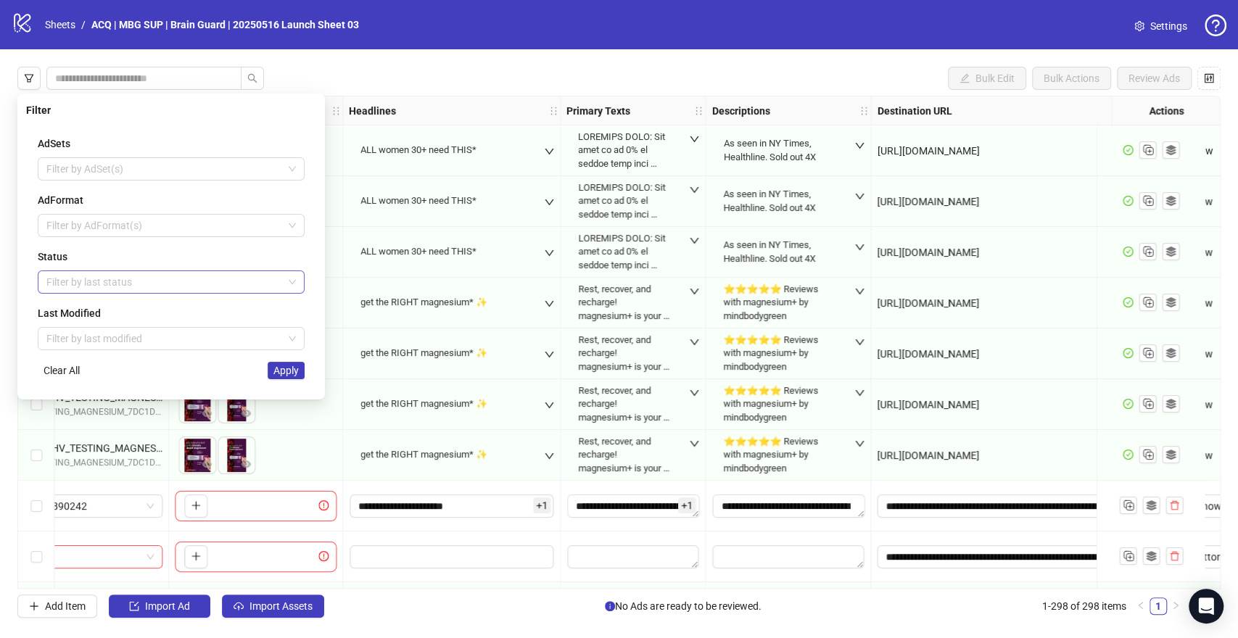
click at [72, 278] on div at bounding box center [164, 282] width 246 height 20
click at [109, 312] on div "Draft" at bounding box center [171, 310] width 244 height 16
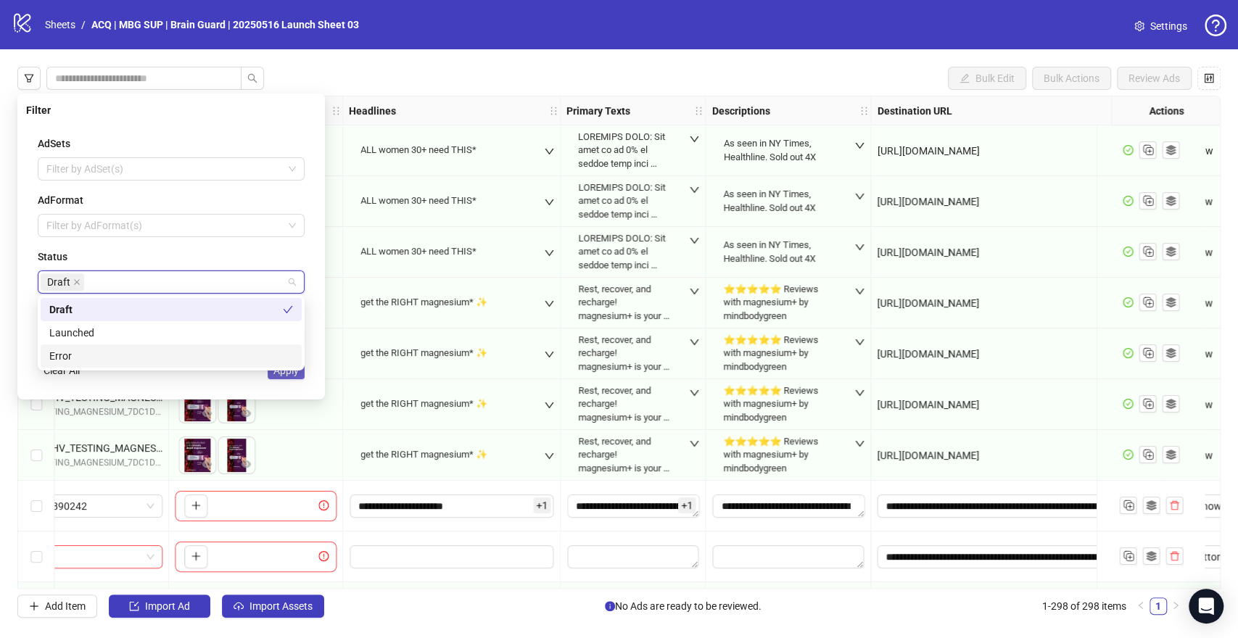
click at [289, 373] on span "Apply" at bounding box center [285, 371] width 25 height 12
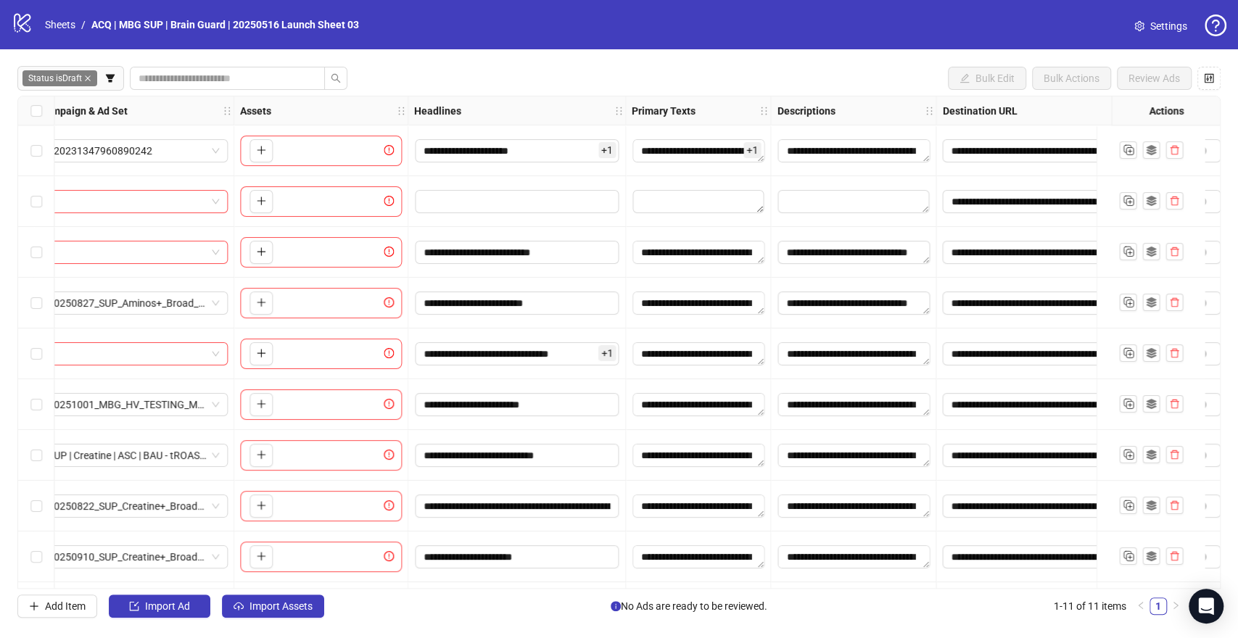
scroll to position [0, 1295]
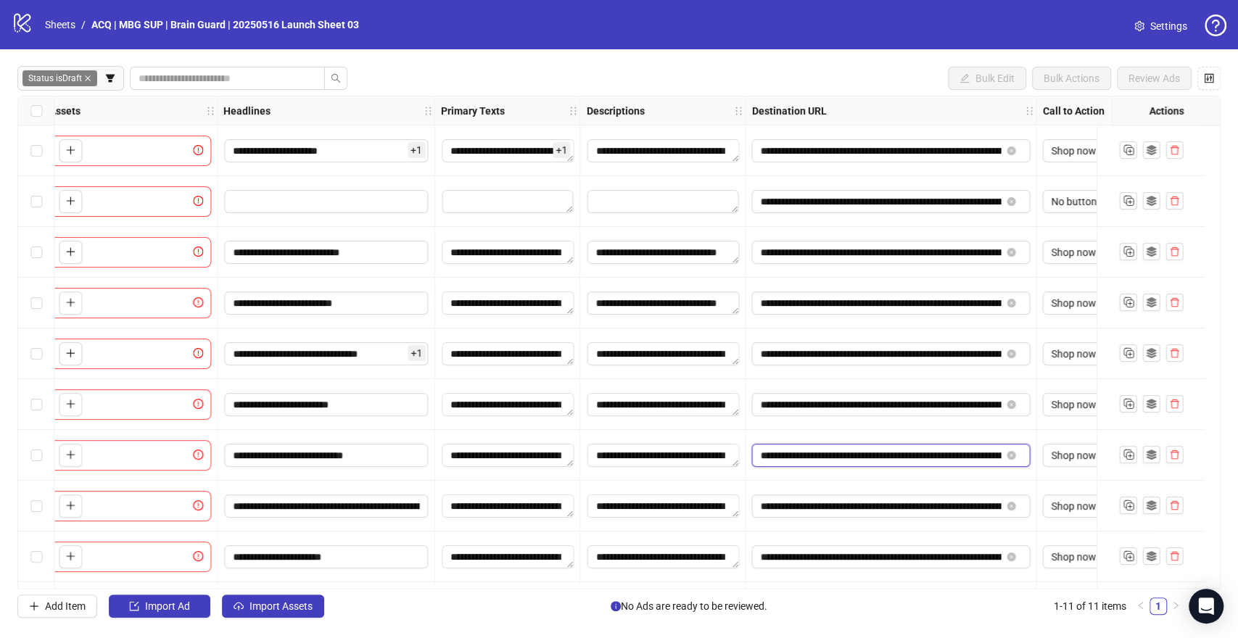
click at [862, 448] on input "**********" at bounding box center [880, 455] width 241 height 16
click at [54, 22] on link "Sheets" at bounding box center [60, 25] width 36 height 16
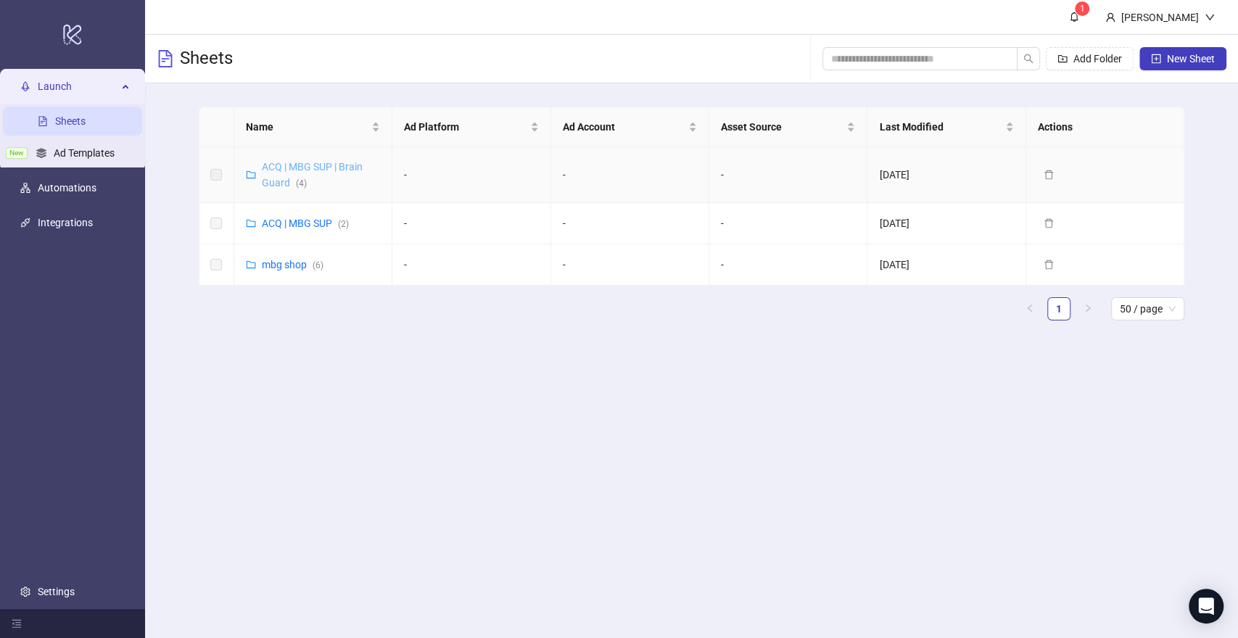
click at [281, 182] on link "ACQ | MBG SUP | Brain Guard ( 4 )" at bounding box center [312, 175] width 101 height 28
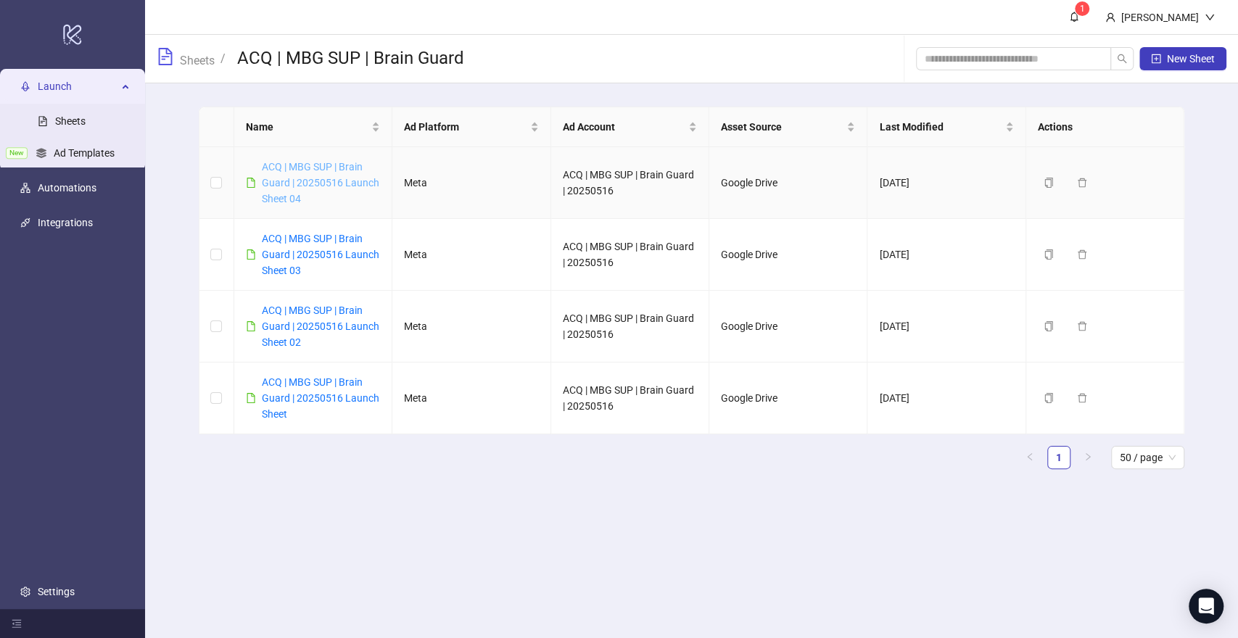
click at [312, 183] on link "ACQ | MBG SUP | Brain Guard | 20250516 Launch Sheet 04" at bounding box center [320, 183] width 117 height 44
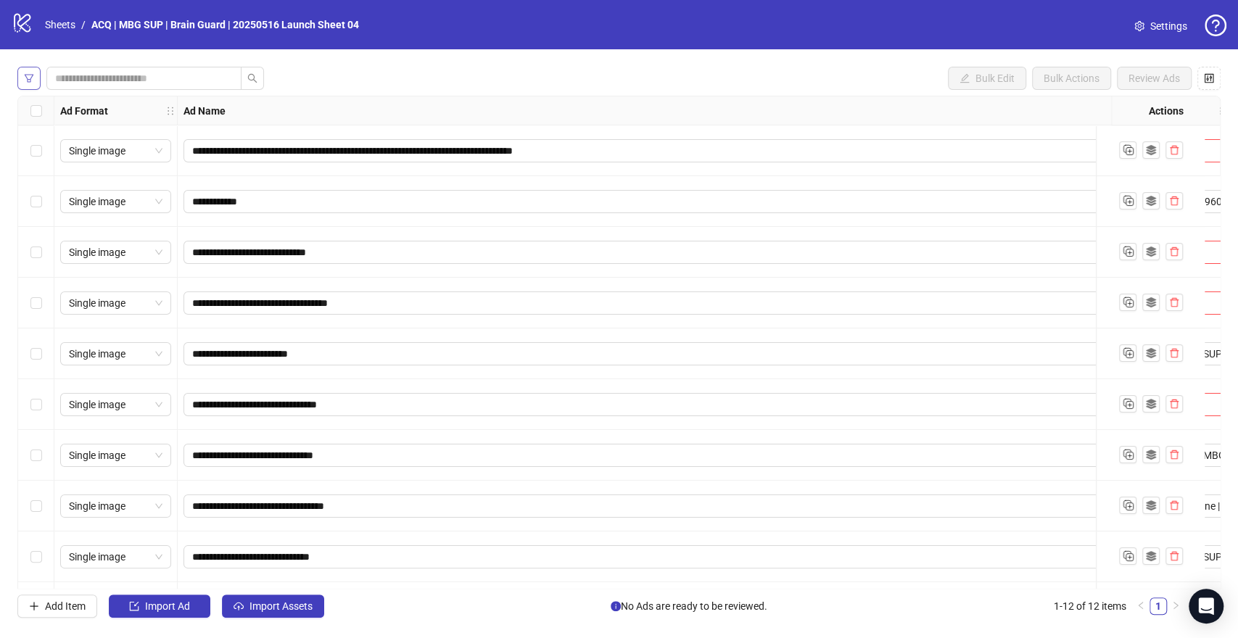
click at [31, 75] on icon "filter" at bounding box center [29, 78] width 10 height 10
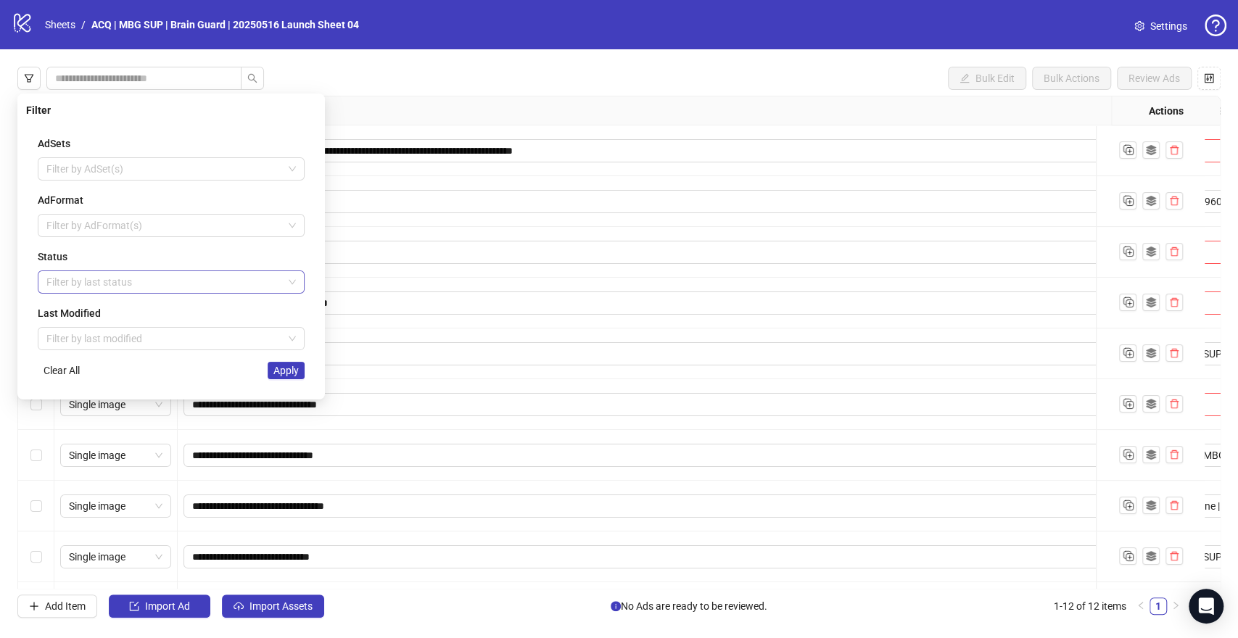
click at [140, 284] on div at bounding box center [164, 282] width 246 height 20
click at [88, 315] on div "Draft" at bounding box center [171, 310] width 244 height 16
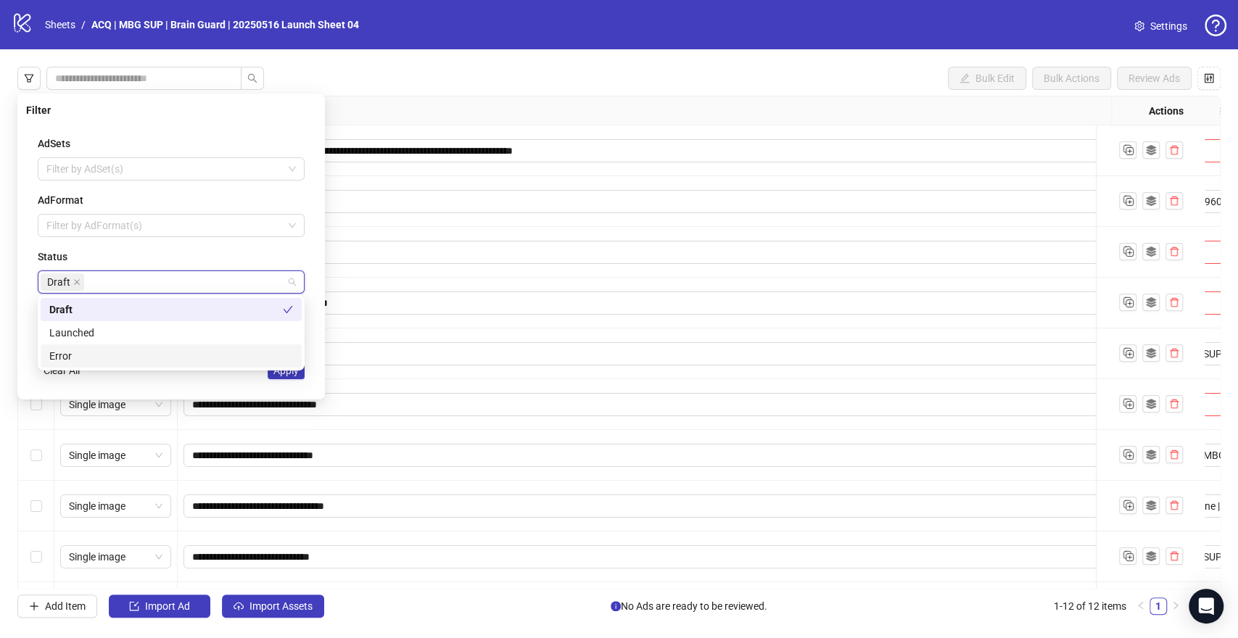
click at [273, 384] on div "AdSets Filter by AdSet(s) AdFormat Filter by AdFormat(s) Status Draft Last Modi…" at bounding box center [171, 257] width 290 height 267
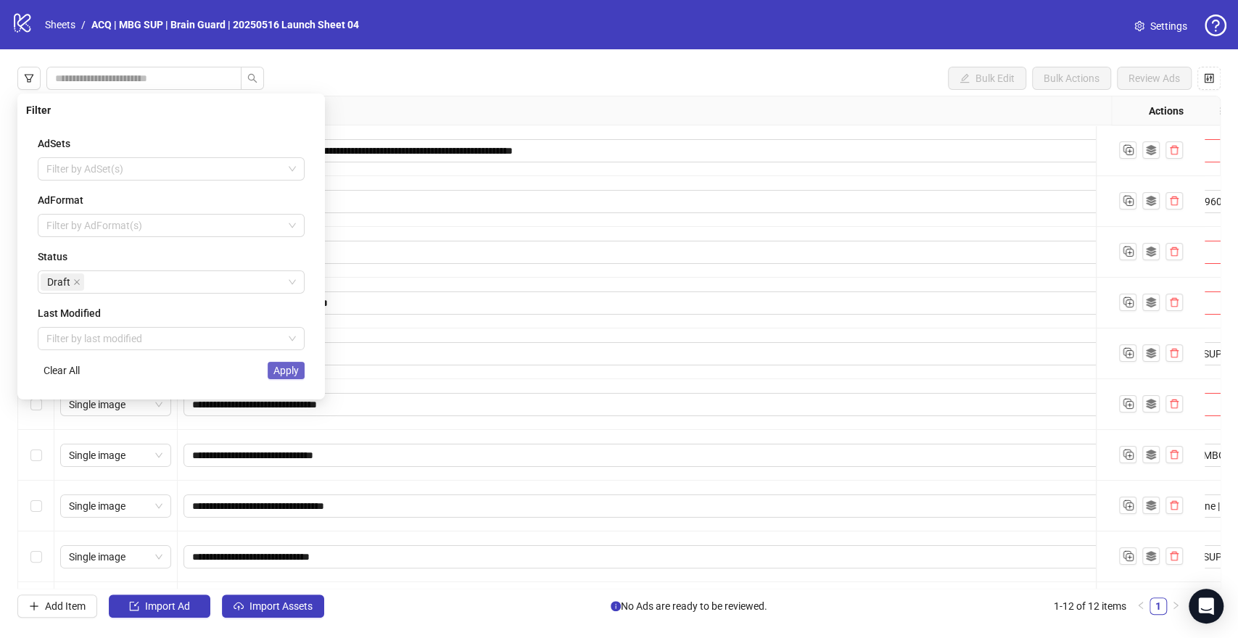
click at [291, 370] on span "Apply" at bounding box center [285, 371] width 25 height 12
